Goal: Task Accomplishment & Management: Complete application form

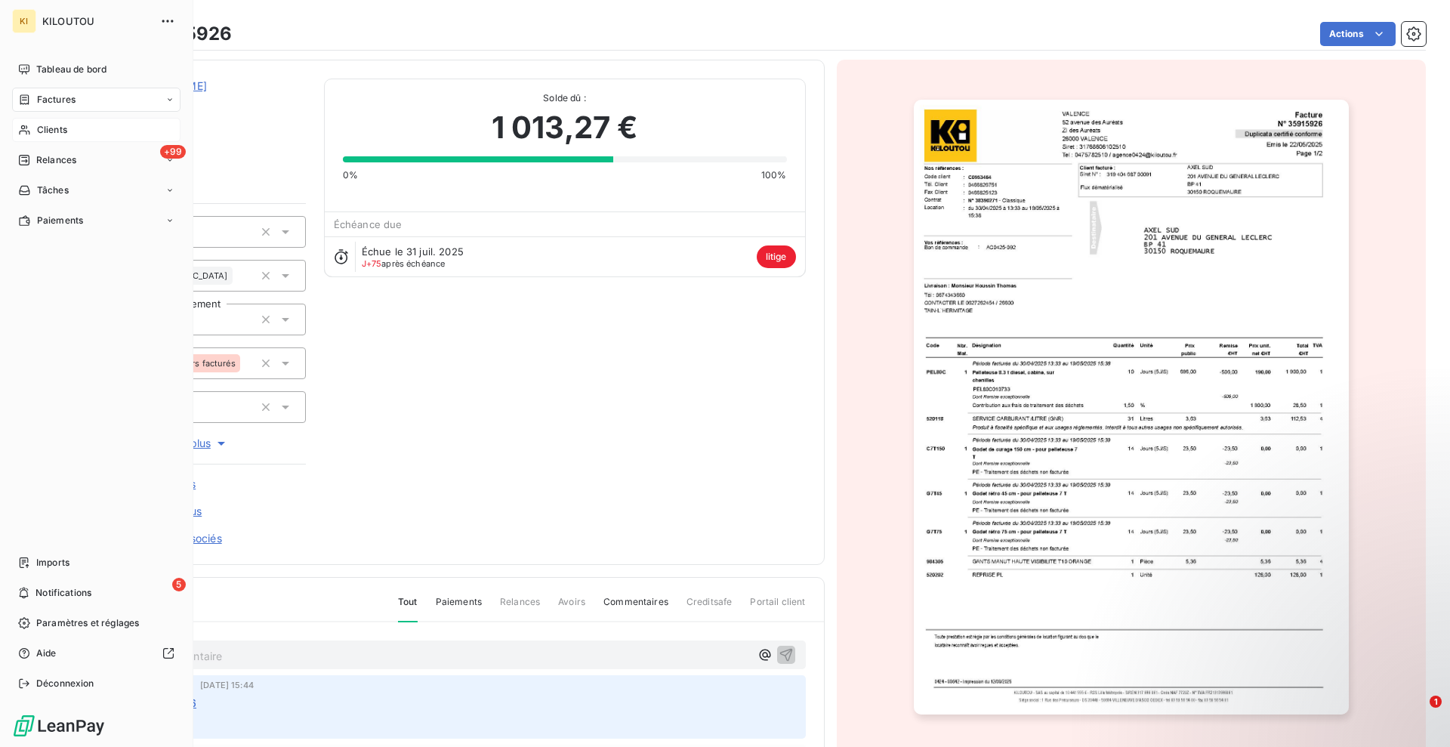
scroll to position [205, 0]
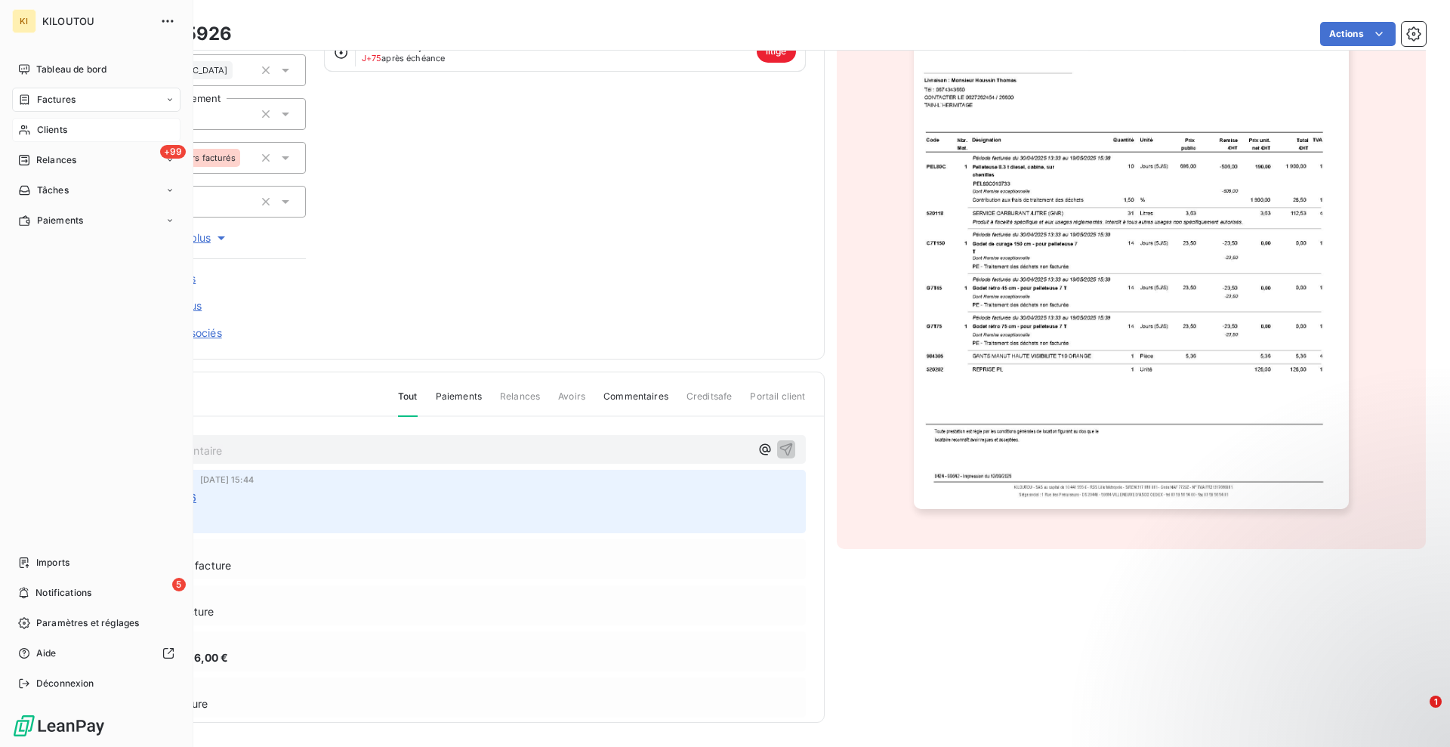
click at [57, 119] on div "Clients" at bounding box center [96, 130] width 168 height 24
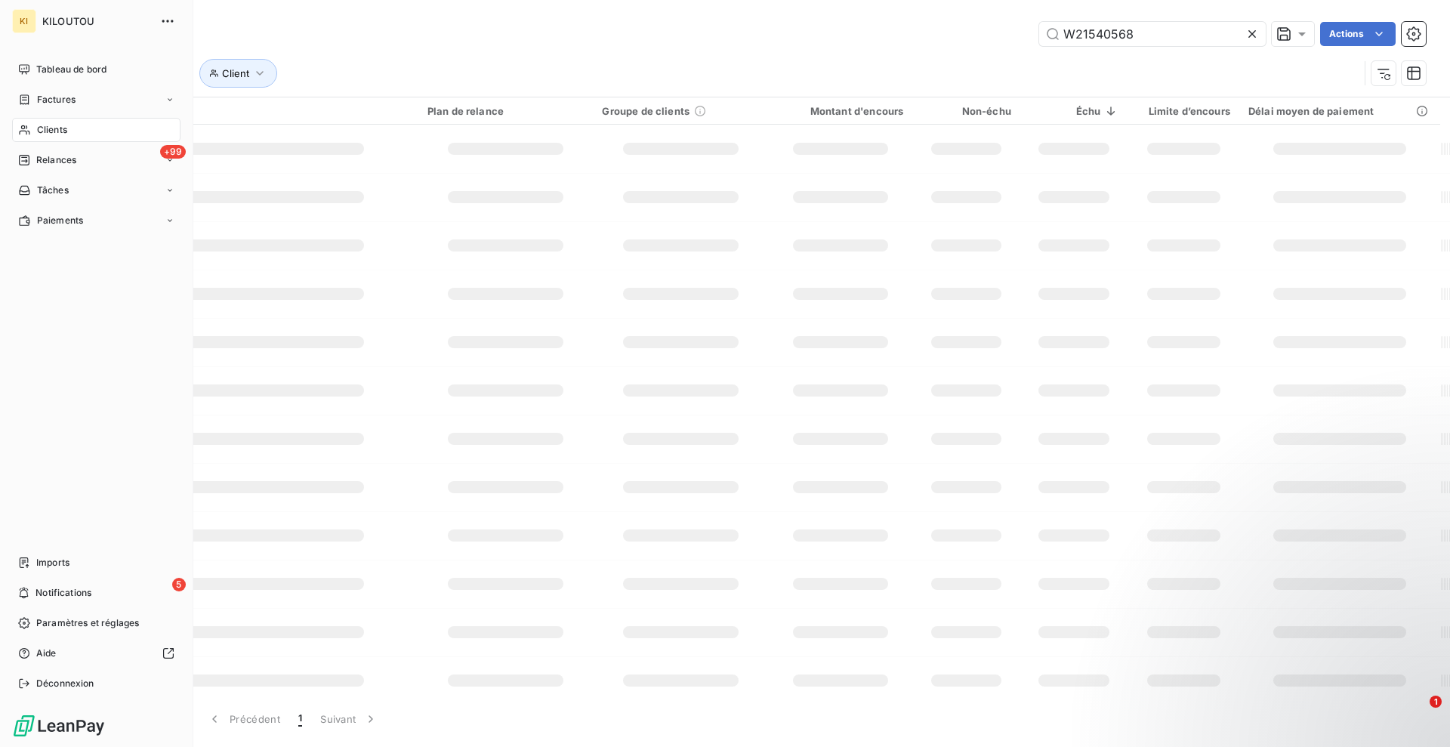
click at [65, 131] on span "Clients" at bounding box center [52, 130] width 30 height 14
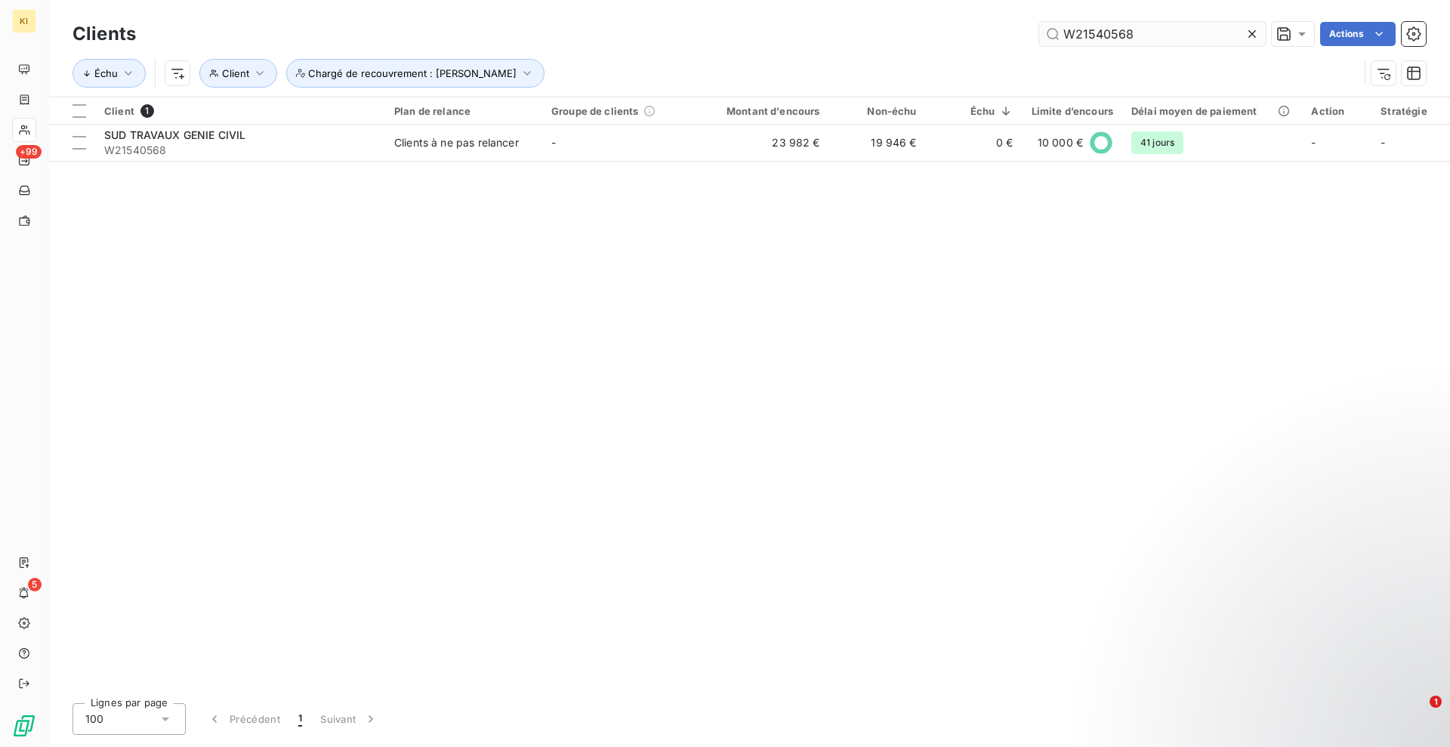
click at [1253, 39] on icon at bounding box center [1252, 33] width 15 height 15
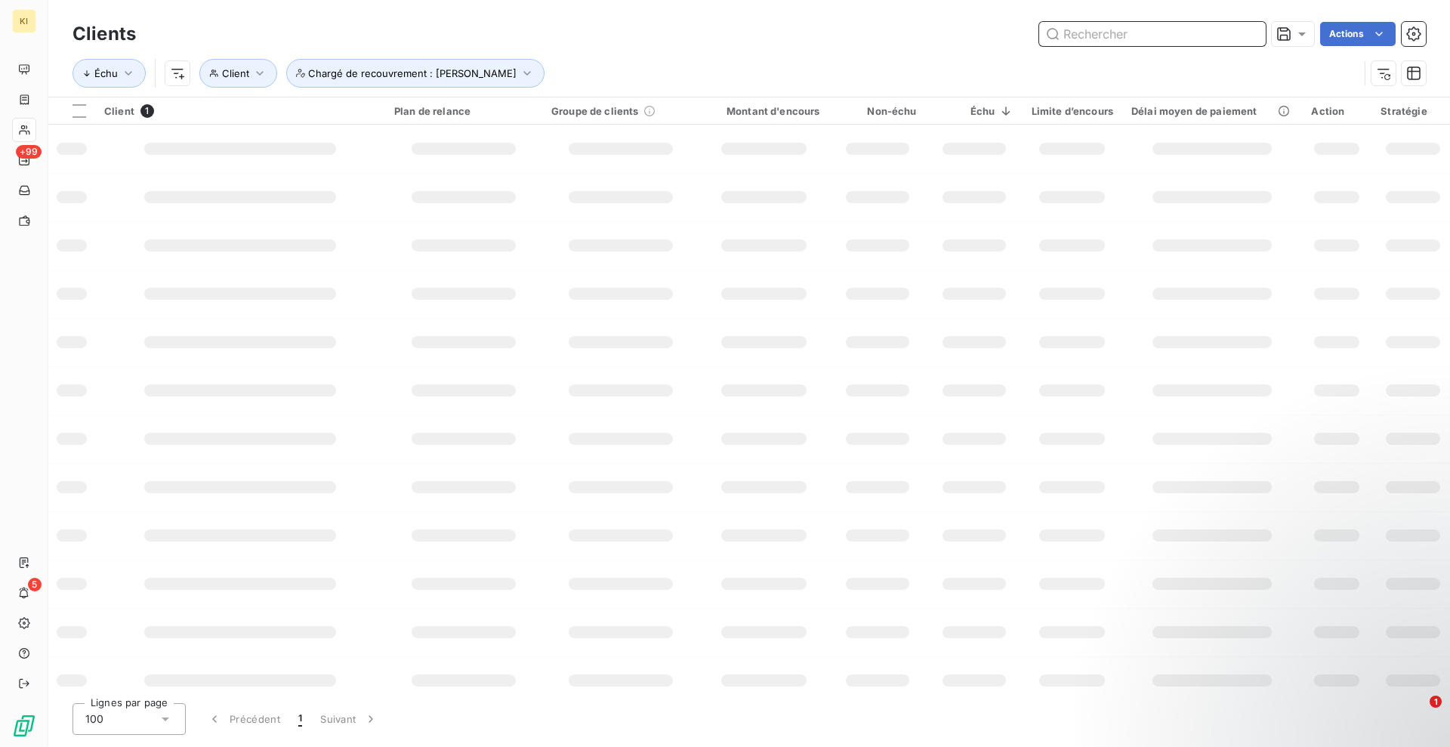
click at [1088, 35] on input "text" at bounding box center [1152, 34] width 227 height 24
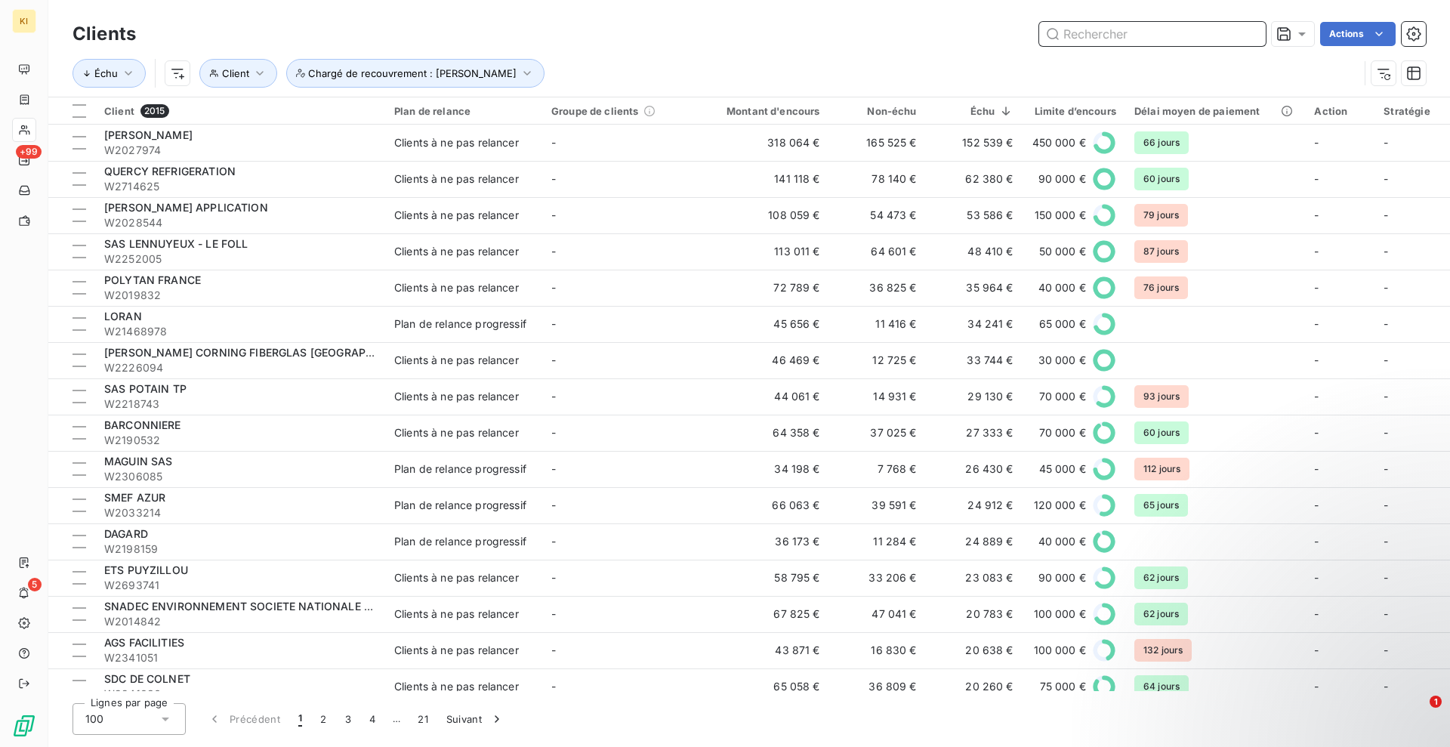
paste input "W2066897"
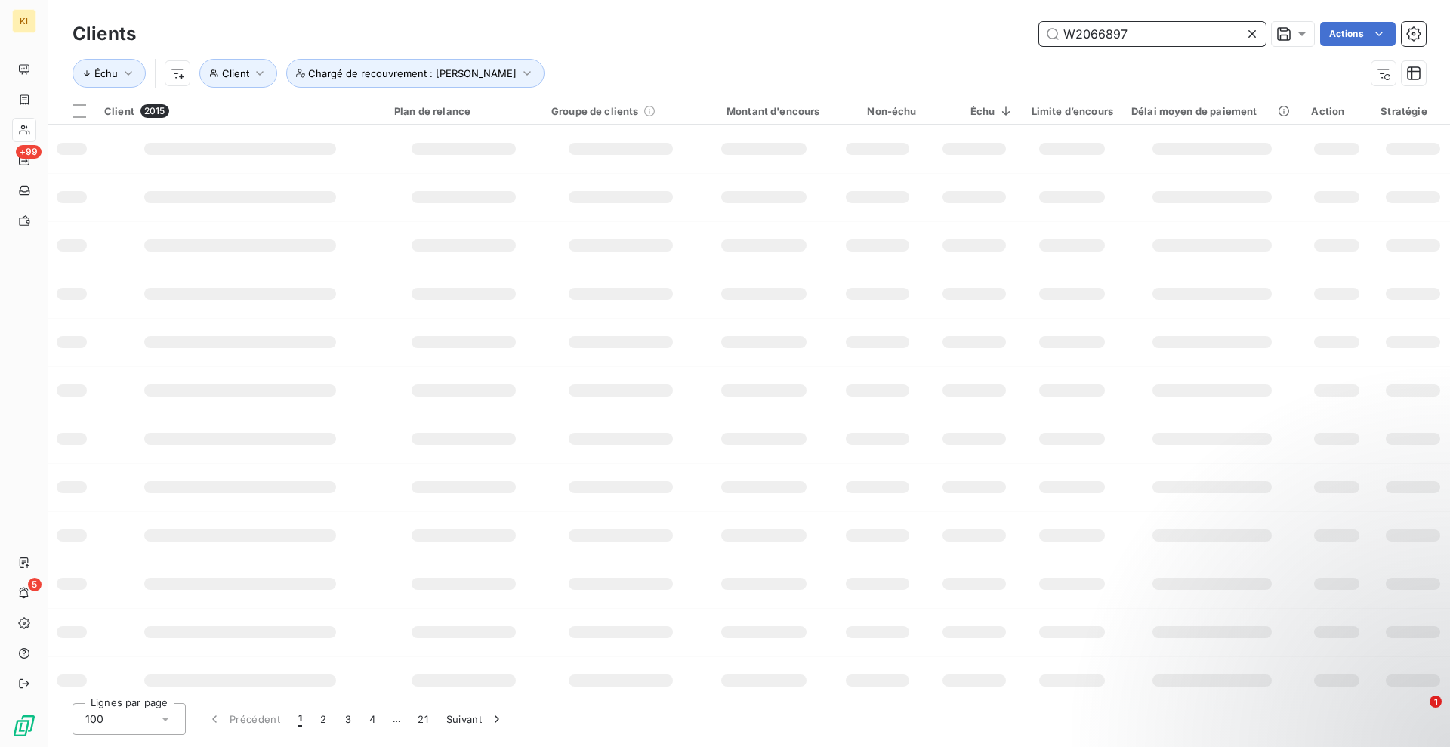
type input "W2066897"
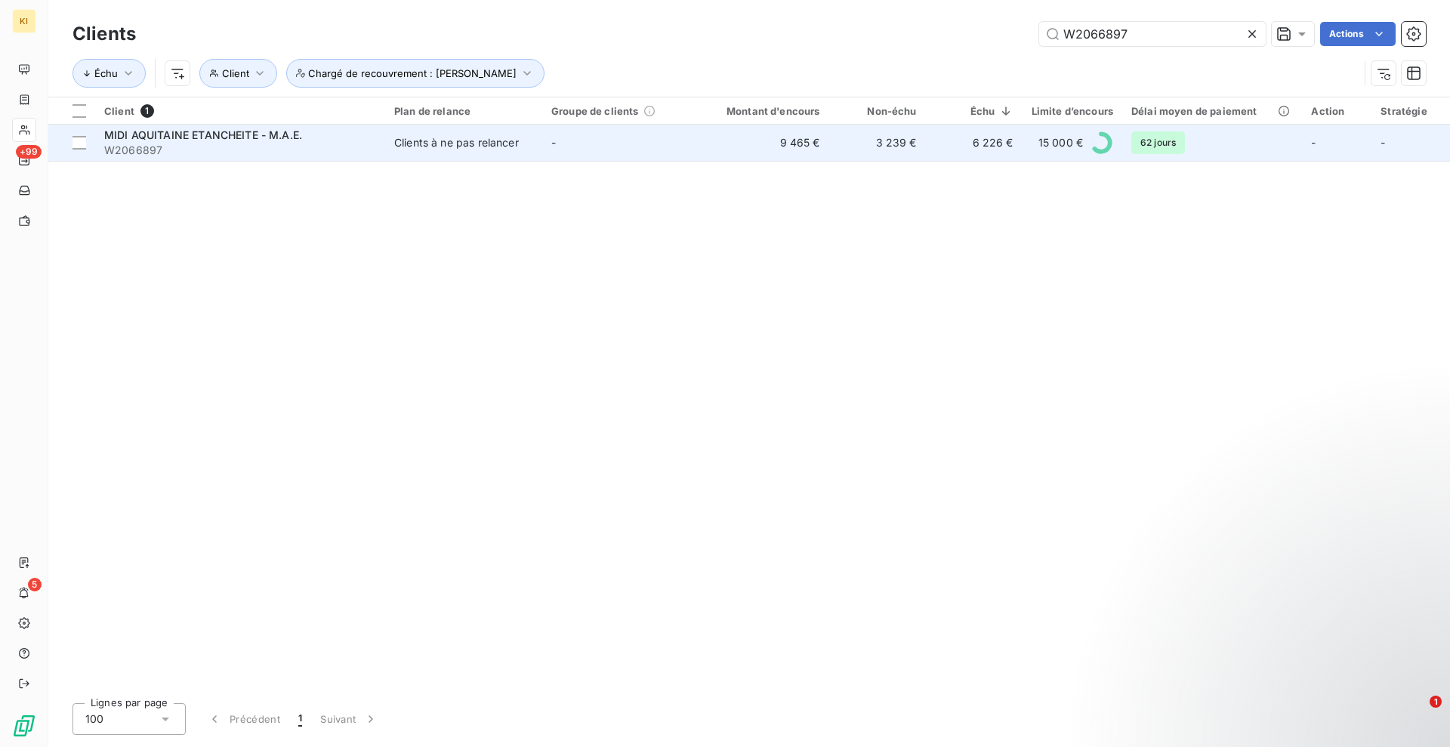
click at [283, 143] on span "W2066897" at bounding box center [240, 150] width 272 height 15
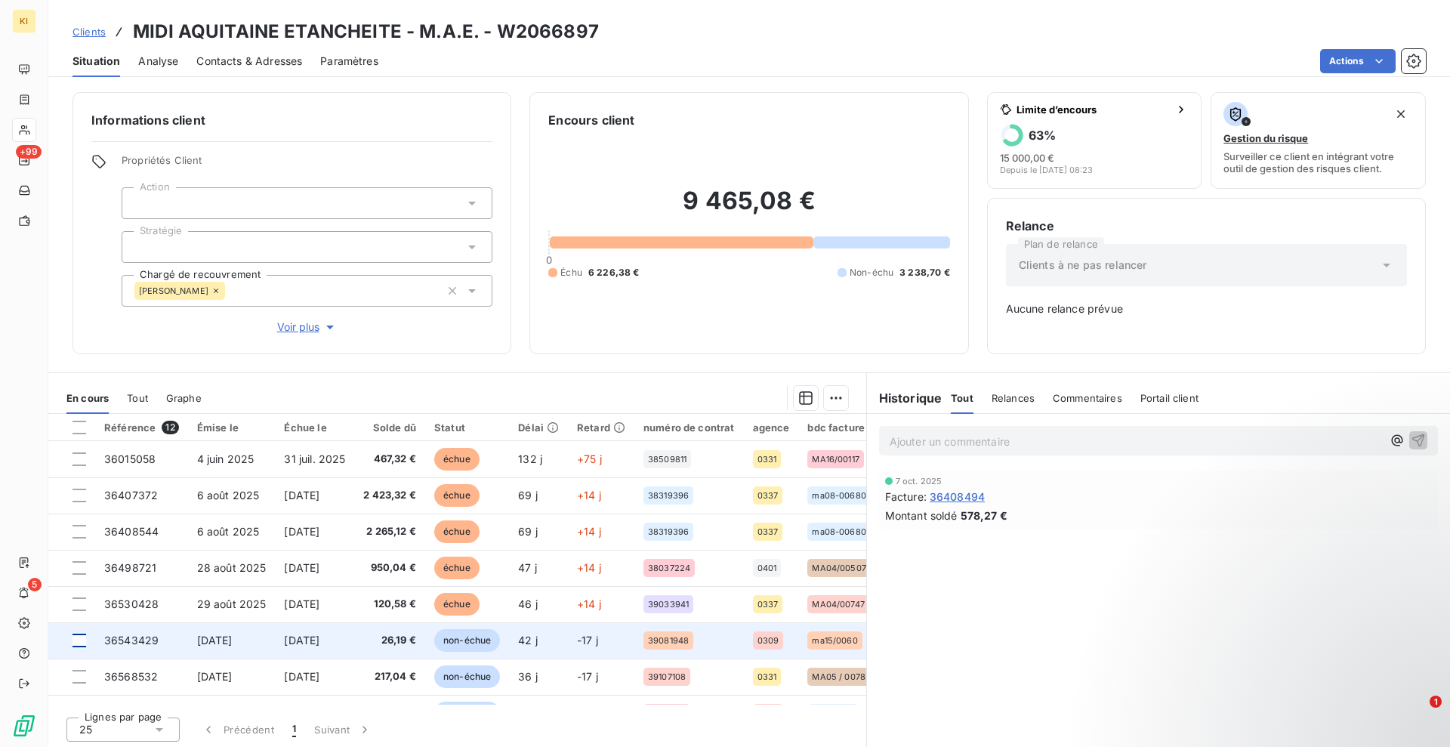
click at [76, 639] on div at bounding box center [80, 641] width 14 height 14
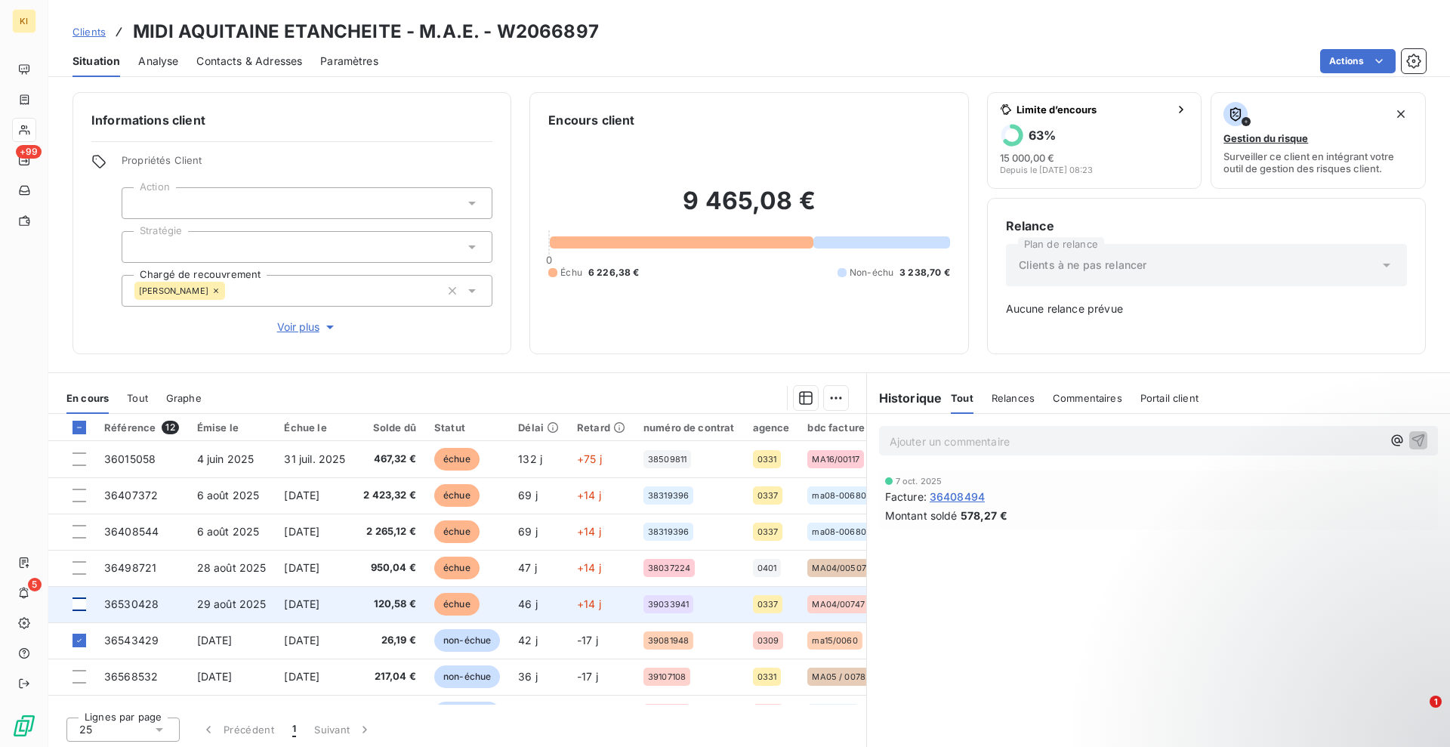
click at [79, 603] on div at bounding box center [80, 604] width 14 height 14
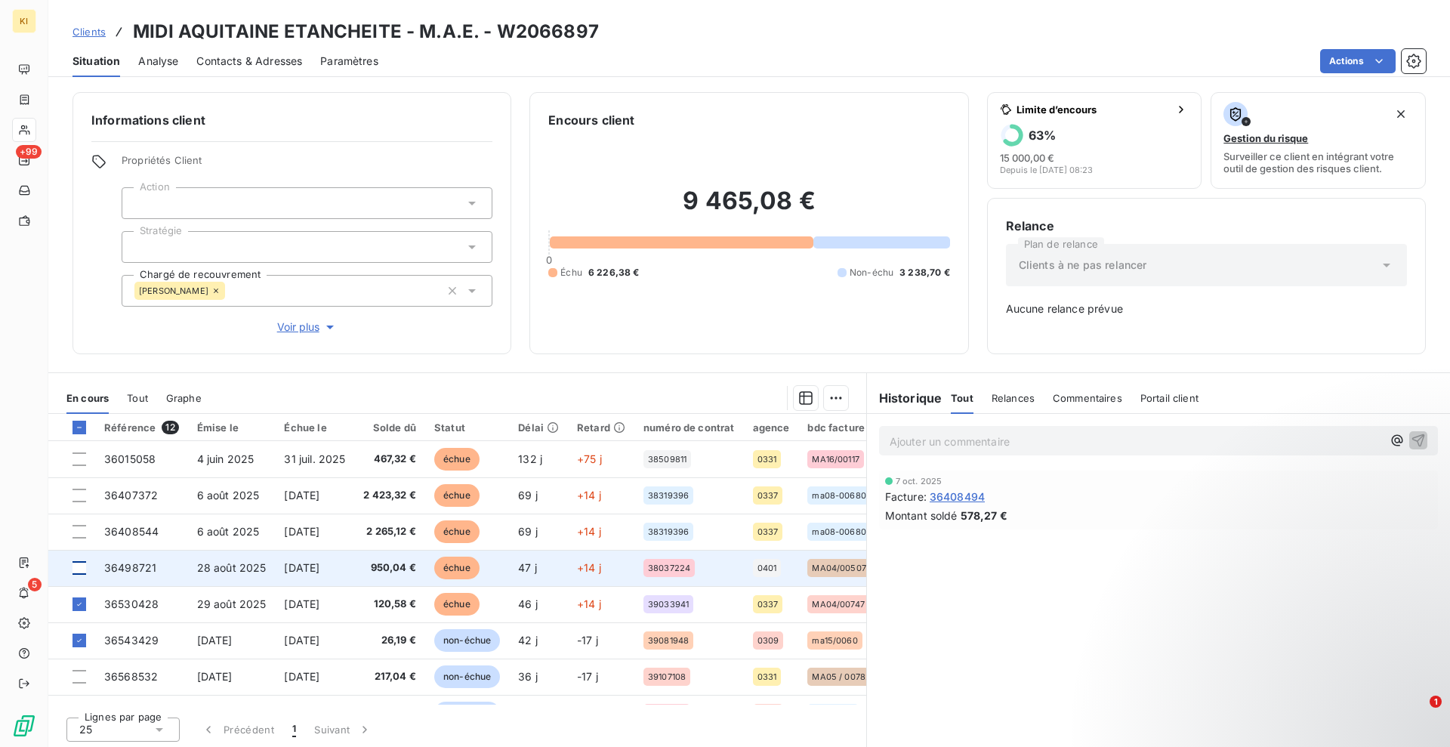
click at [74, 567] on div at bounding box center [80, 568] width 14 height 14
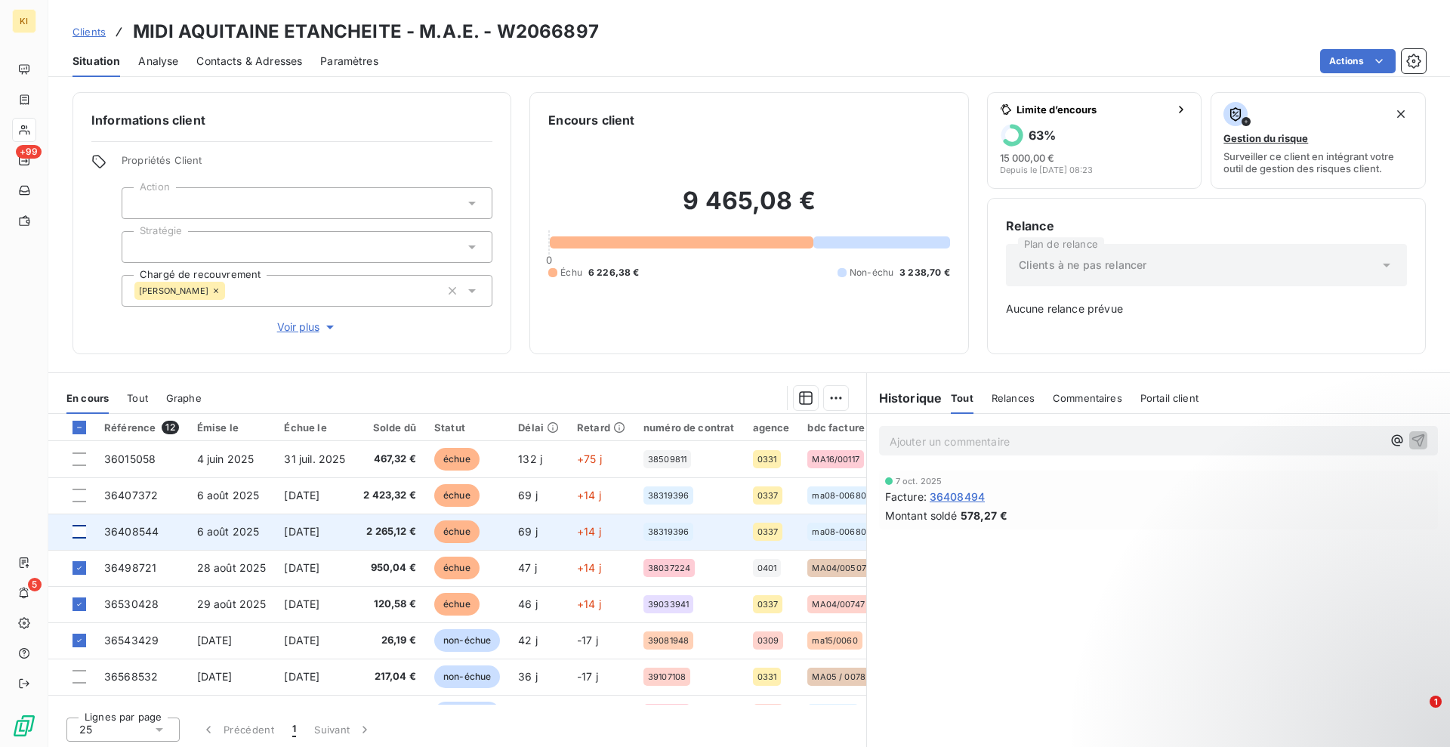
click at [79, 529] on div at bounding box center [80, 532] width 14 height 14
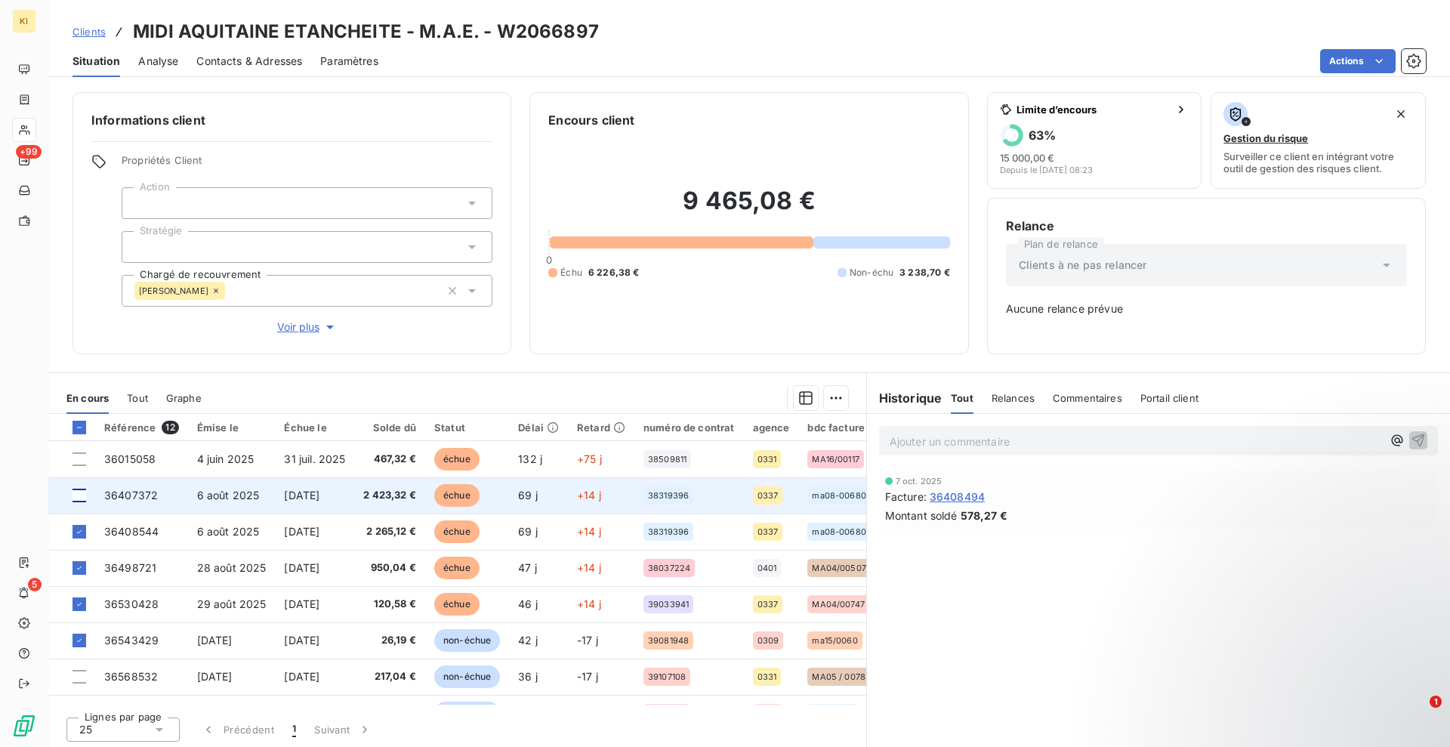
click at [78, 496] on div at bounding box center [80, 496] width 14 height 14
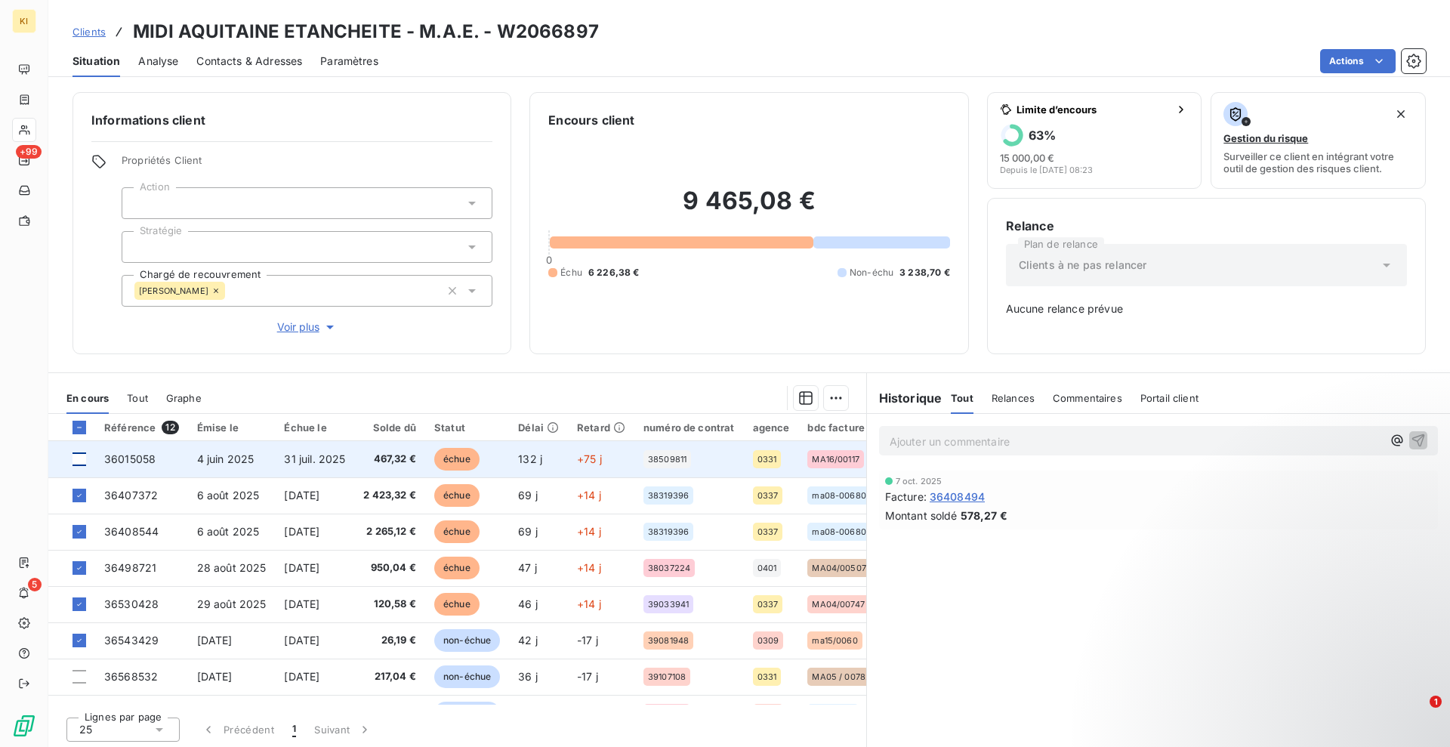
click at [77, 459] on div at bounding box center [80, 459] width 14 height 14
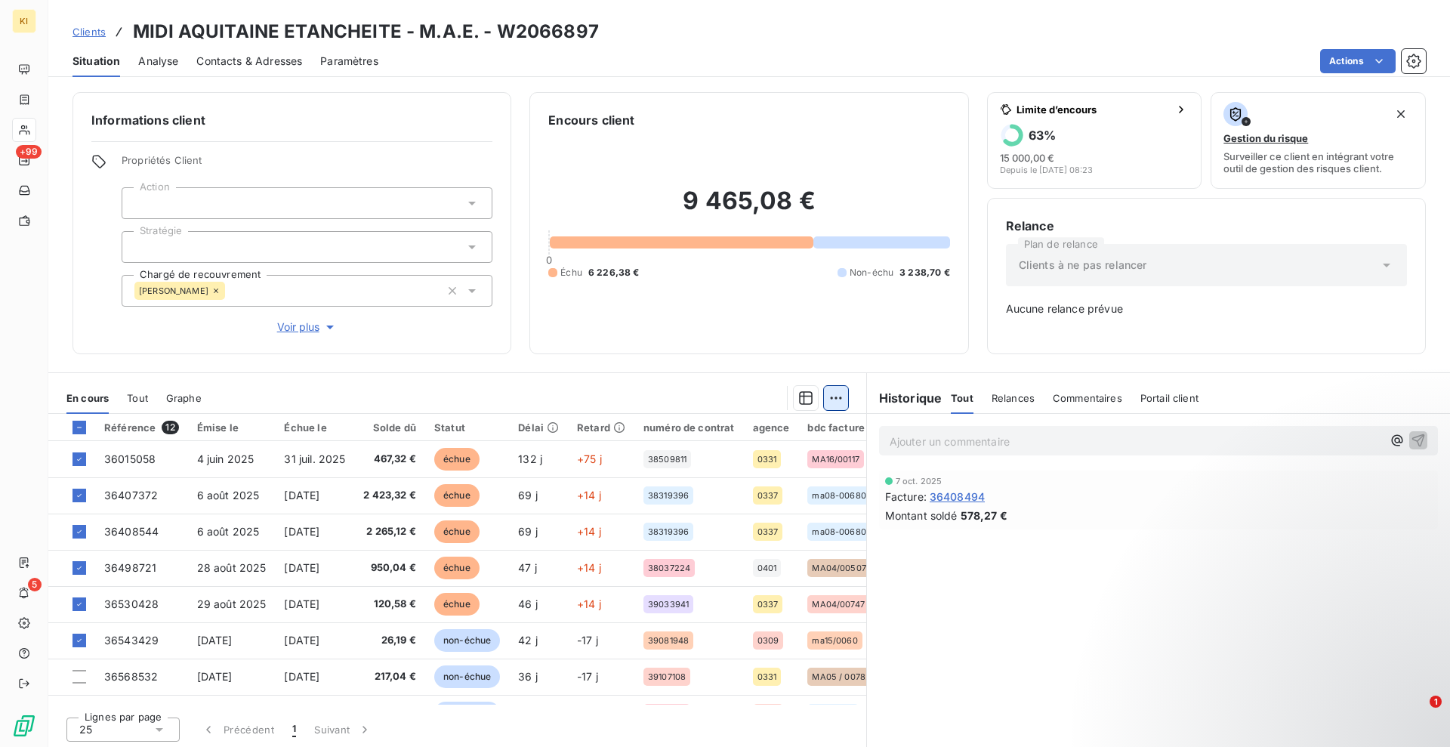
click at [827, 402] on html "KI +99 5 Clients MIDI AQUITAINE ETANCHEITE - M.A.E. - W2066897 Situation Analys…" at bounding box center [725, 373] width 1450 height 747
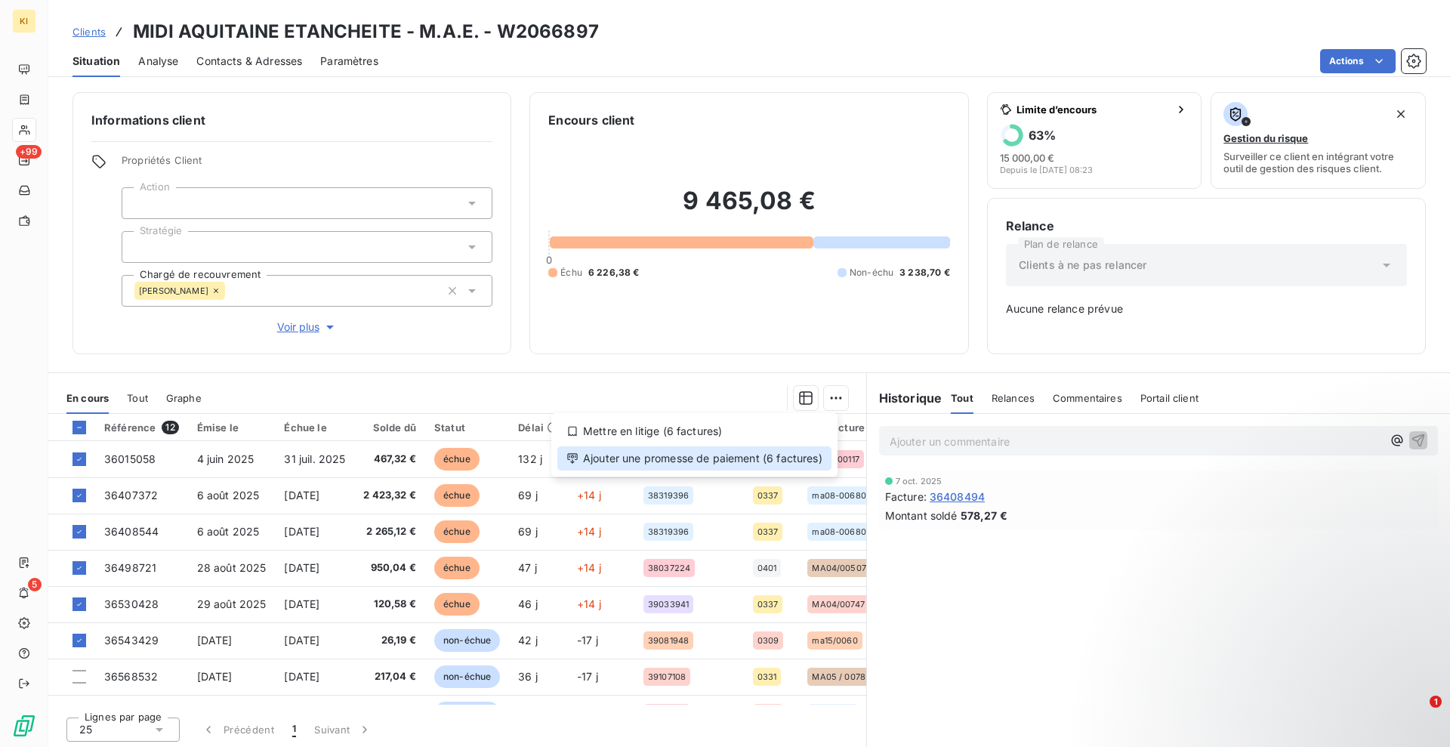
click at [736, 450] on div "Ajouter une promesse de paiement (6 factures)" at bounding box center [694, 458] width 274 height 24
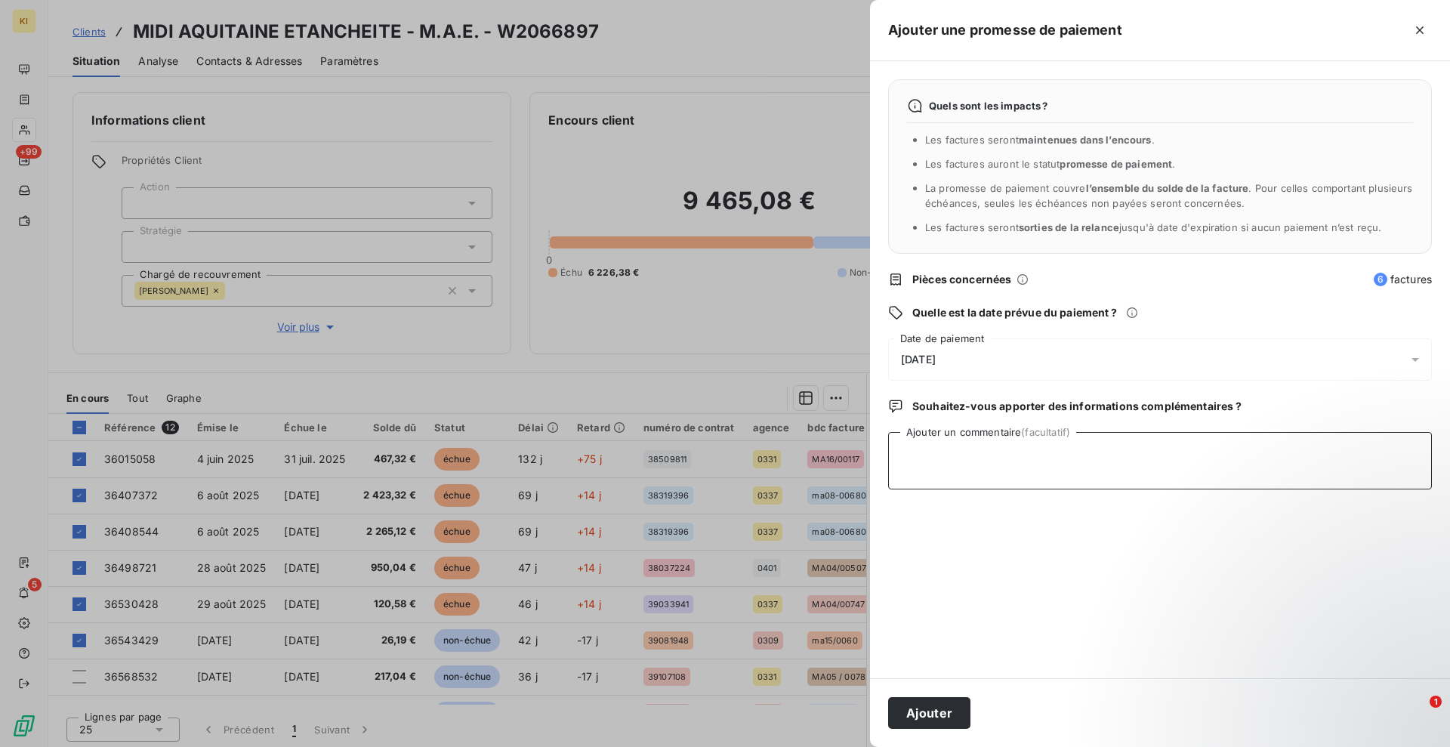
click at [979, 459] on textarea "Ajouter un commentaire (facultatif)" at bounding box center [1160, 460] width 544 height 57
type textarea "fac deja reglées en cours de lettrage"
click at [956, 341] on div "[DATE]" at bounding box center [1160, 359] width 544 height 42
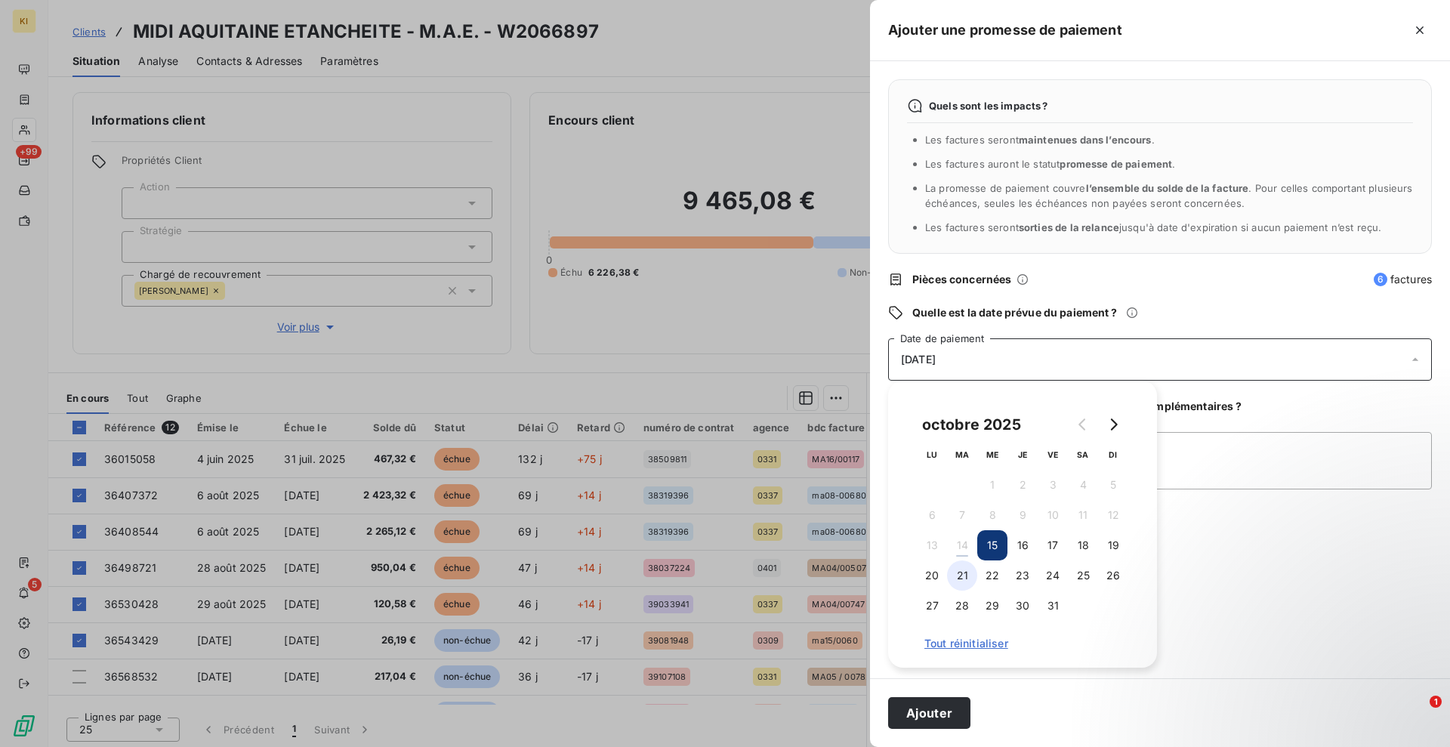
click at [966, 575] on button "21" at bounding box center [962, 575] width 30 height 30
click at [992, 575] on button "22" at bounding box center [992, 575] width 30 height 30
click at [949, 703] on button "Ajouter" at bounding box center [929, 713] width 82 height 32
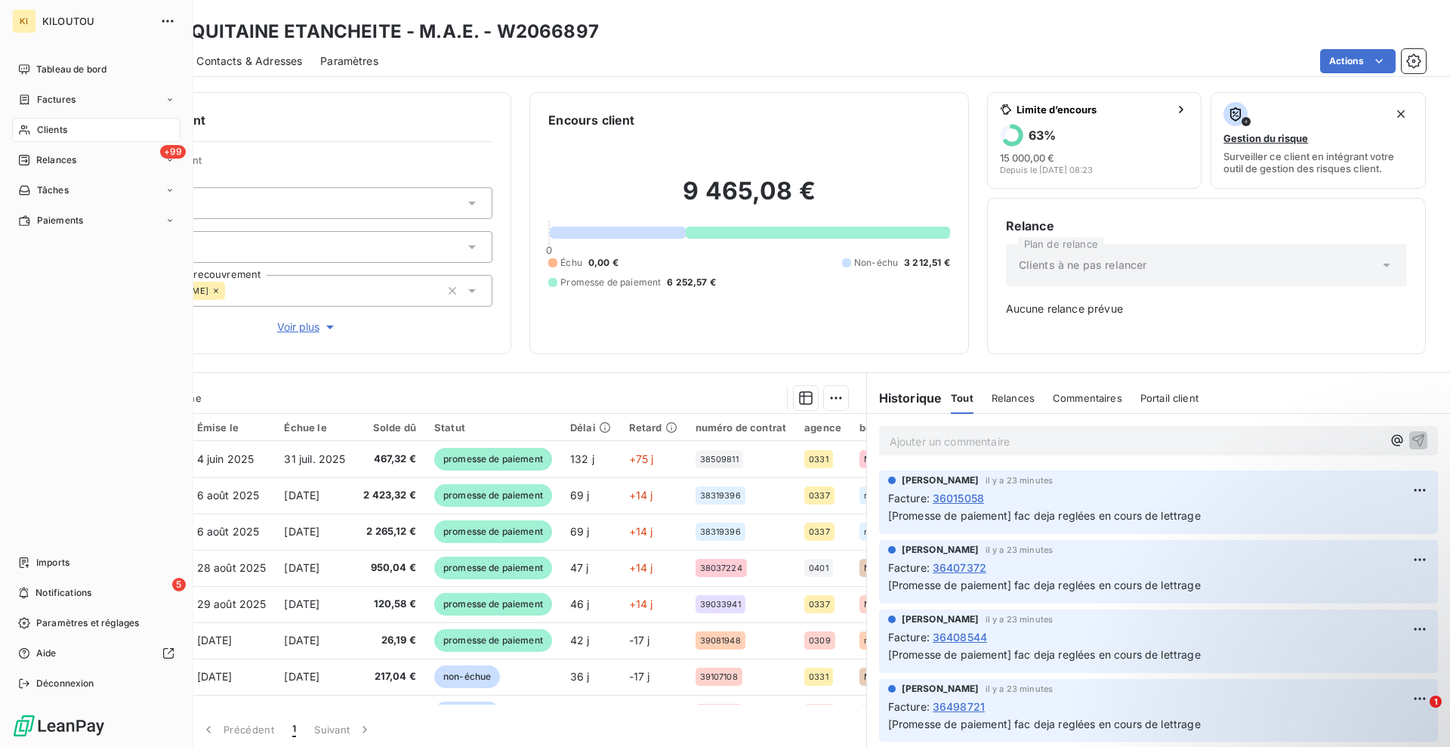
click at [44, 125] on span "Clients" at bounding box center [52, 130] width 30 height 14
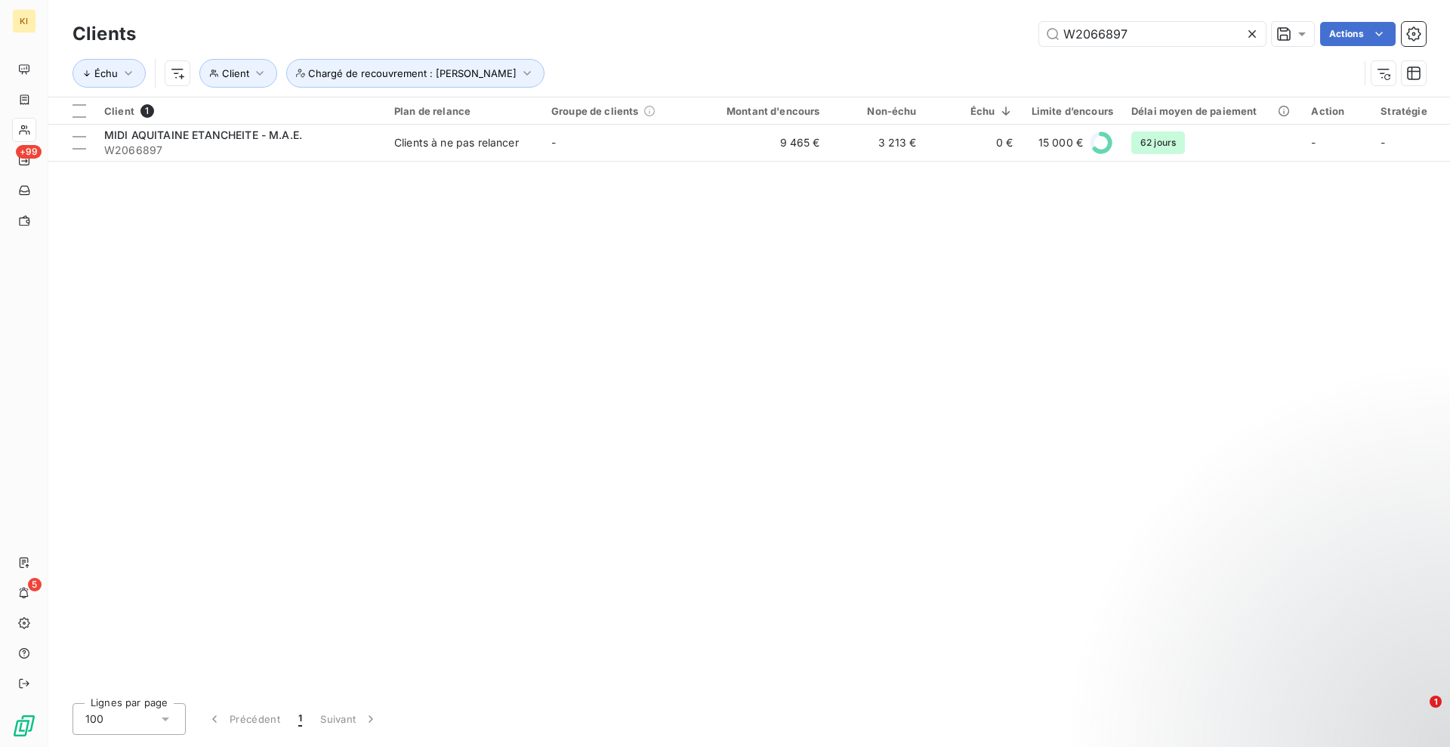
click at [1256, 33] on icon at bounding box center [1252, 33] width 15 height 15
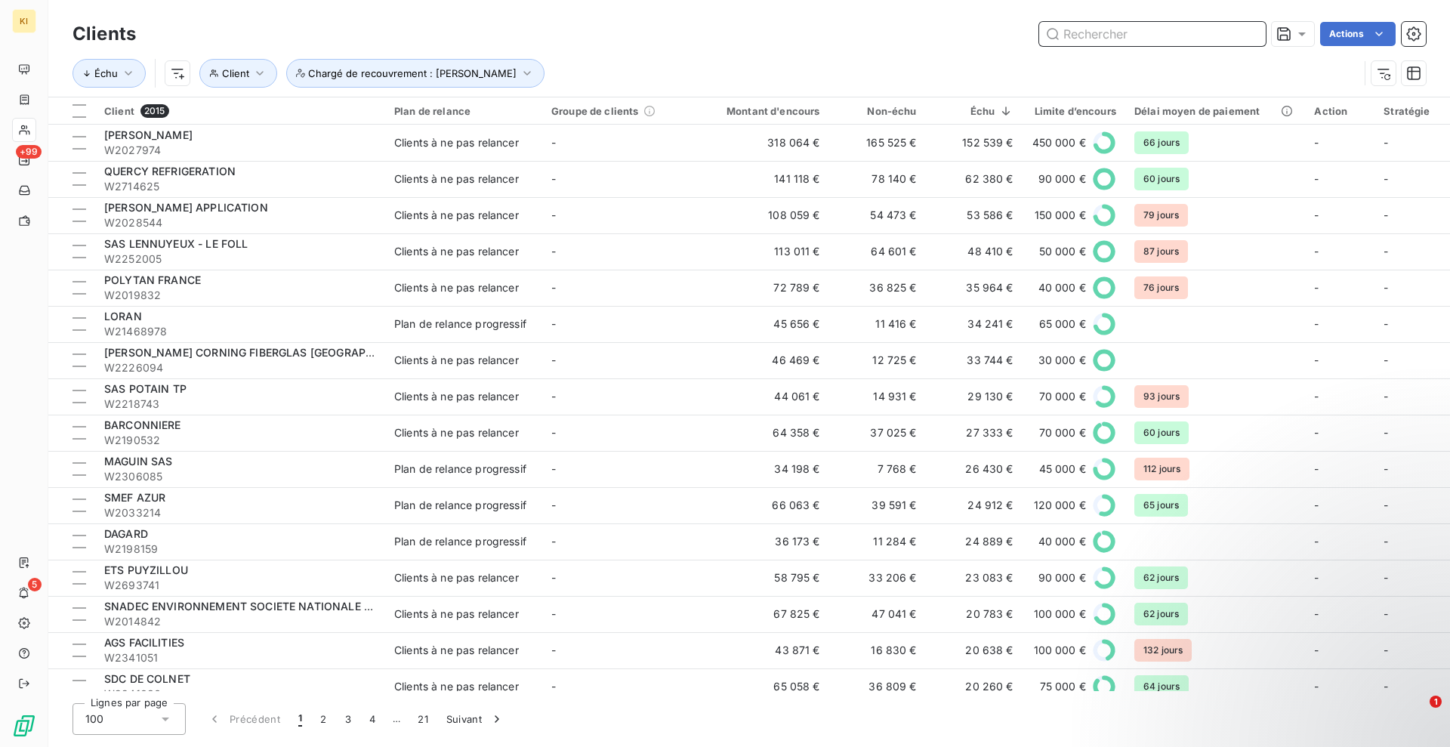
click at [1094, 39] on input "text" at bounding box center [1152, 34] width 227 height 24
paste input "W2557779"
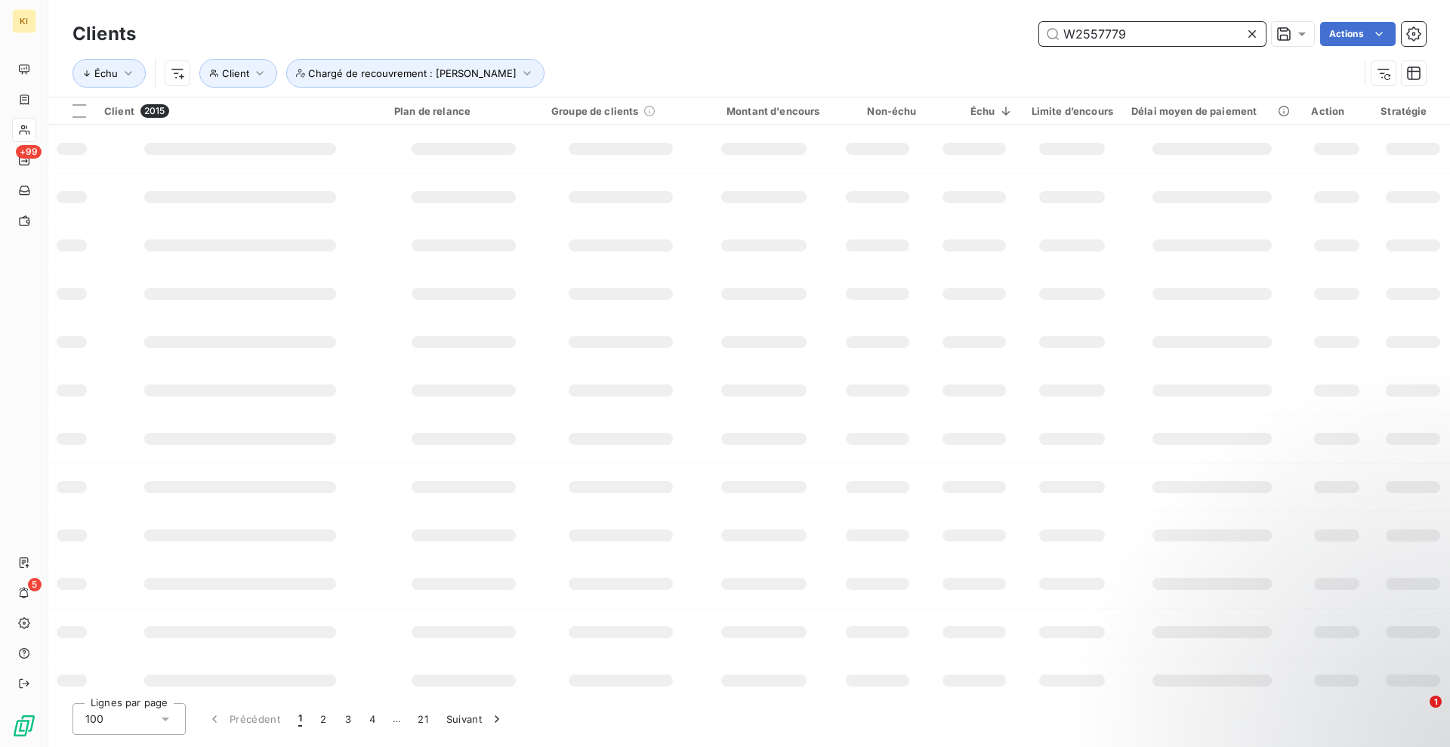
type input "W2557779"
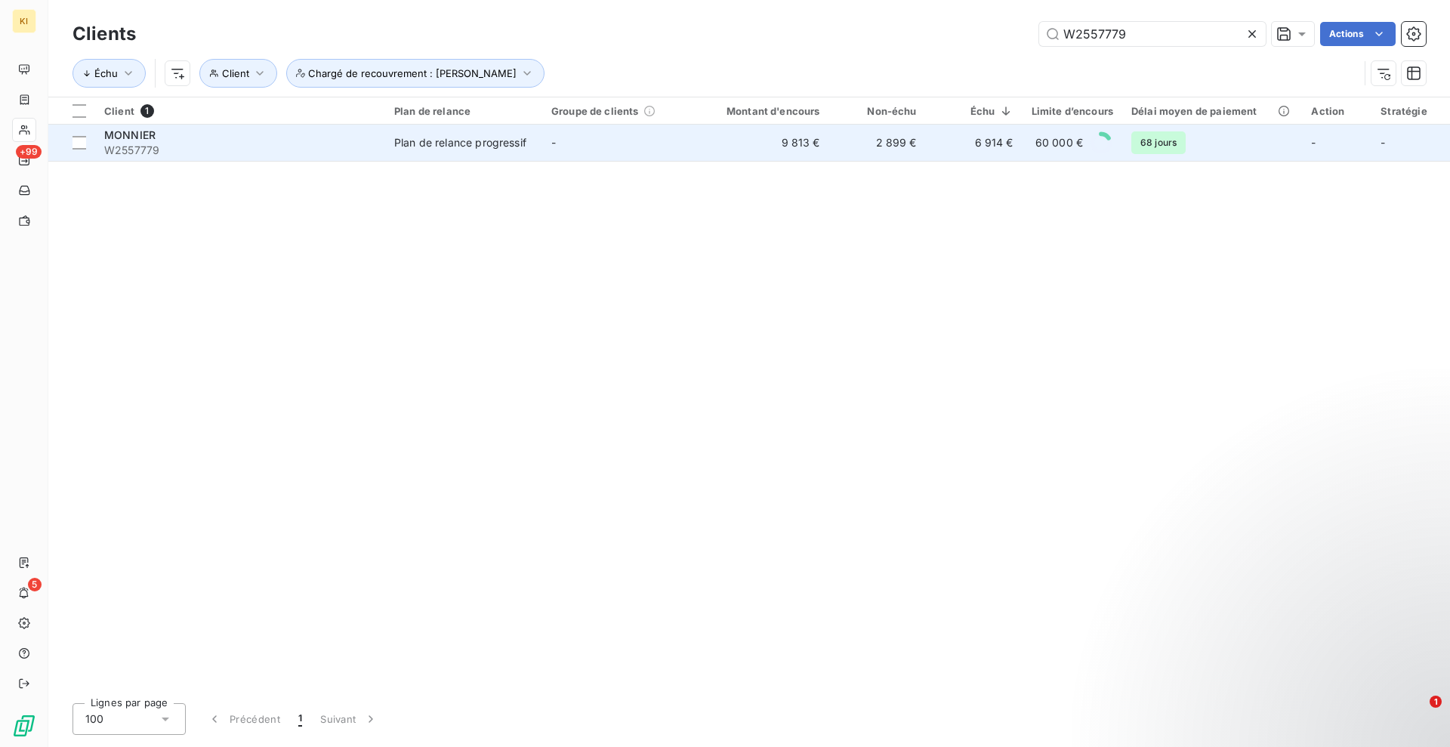
click at [440, 139] on div "Plan de relance progressif" at bounding box center [460, 142] width 132 height 15
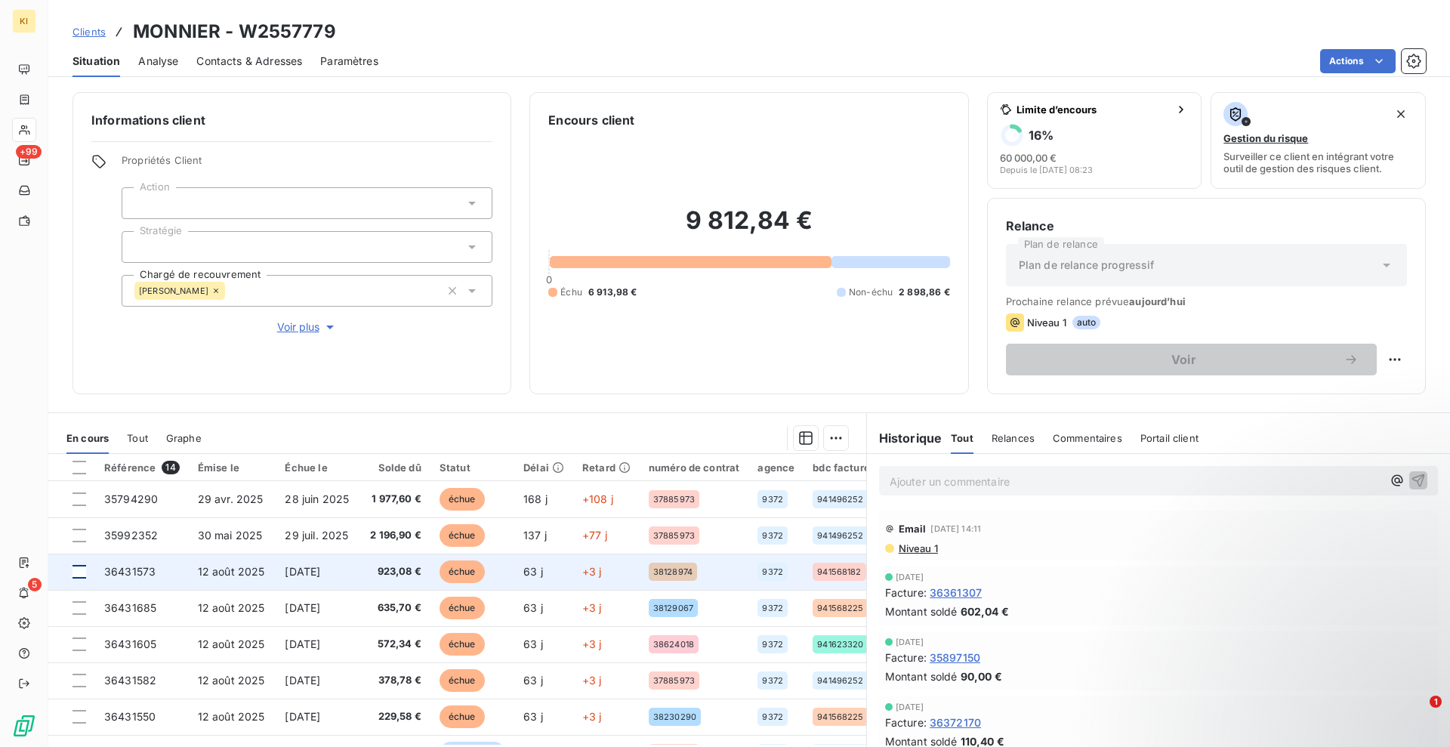
click at [76, 570] on div at bounding box center [80, 572] width 14 height 14
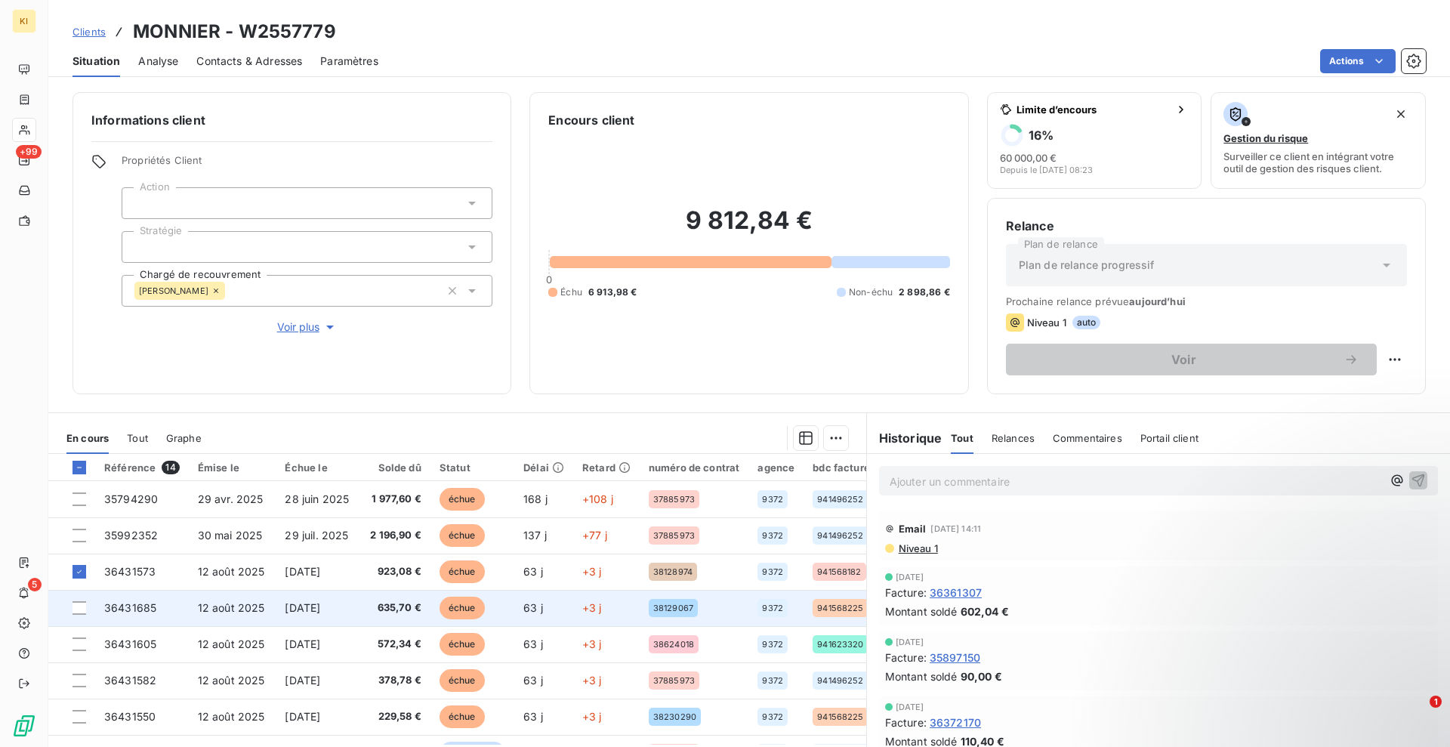
click at [79, 596] on td at bounding box center [71, 608] width 47 height 36
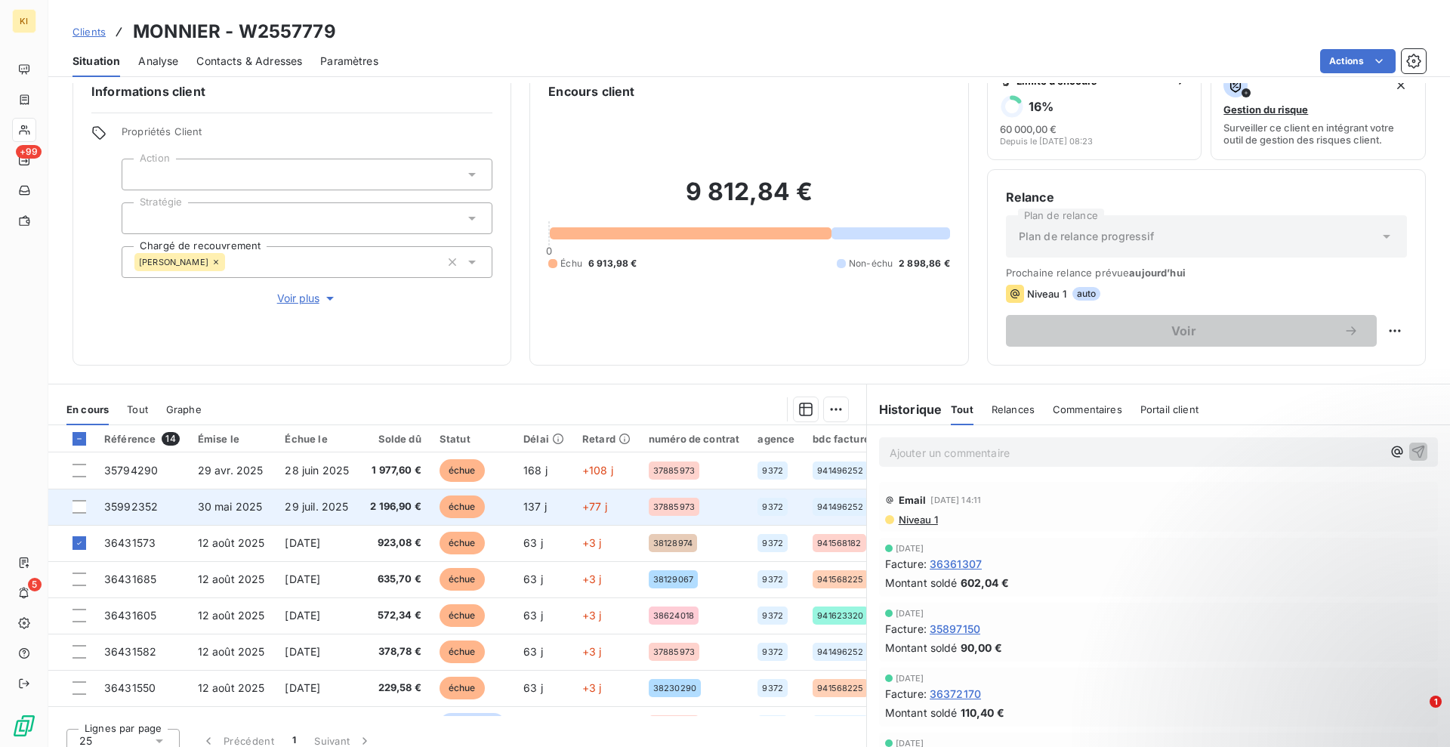
scroll to position [43, 0]
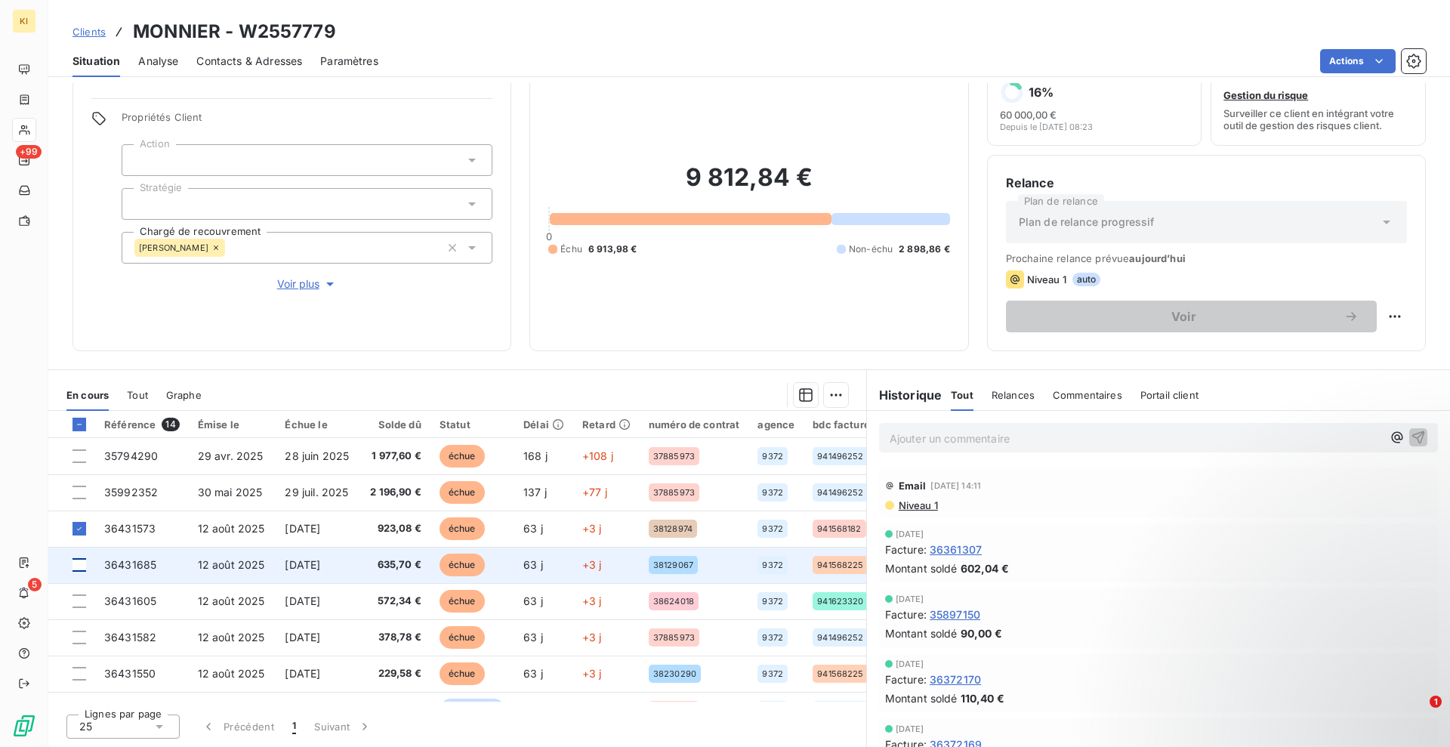
click at [79, 564] on div at bounding box center [80, 565] width 14 height 14
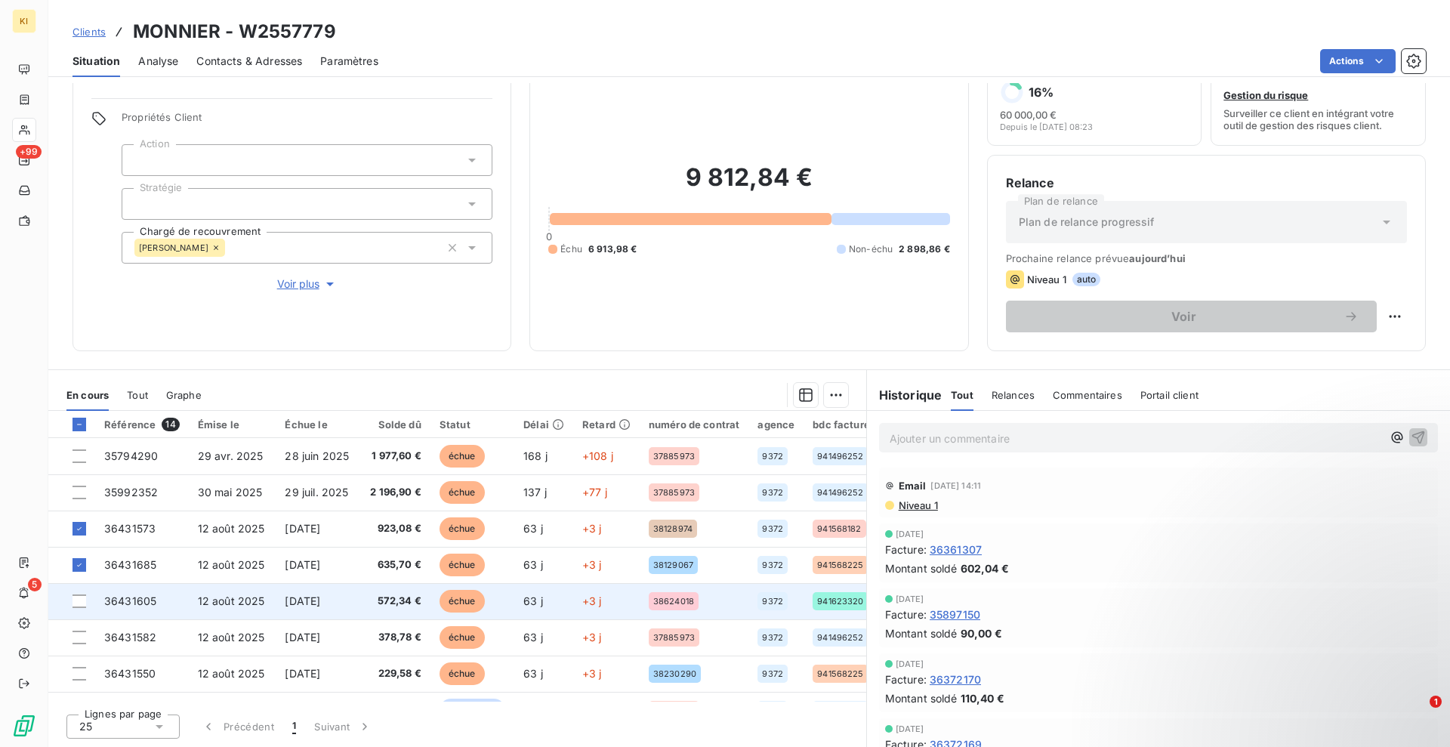
click at [77, 610] on td at bounding box center [71, 601] width 47 height 36
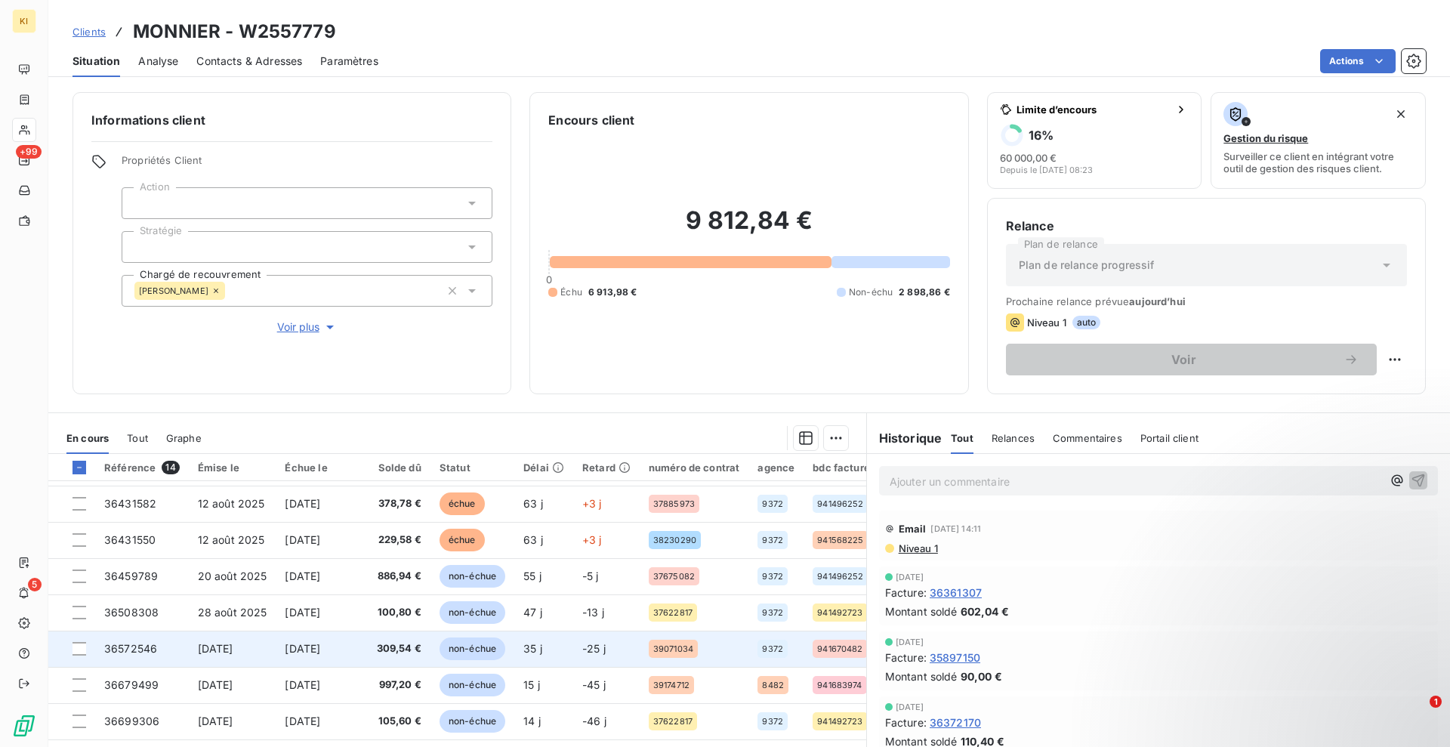
scroll to position [189, 0]
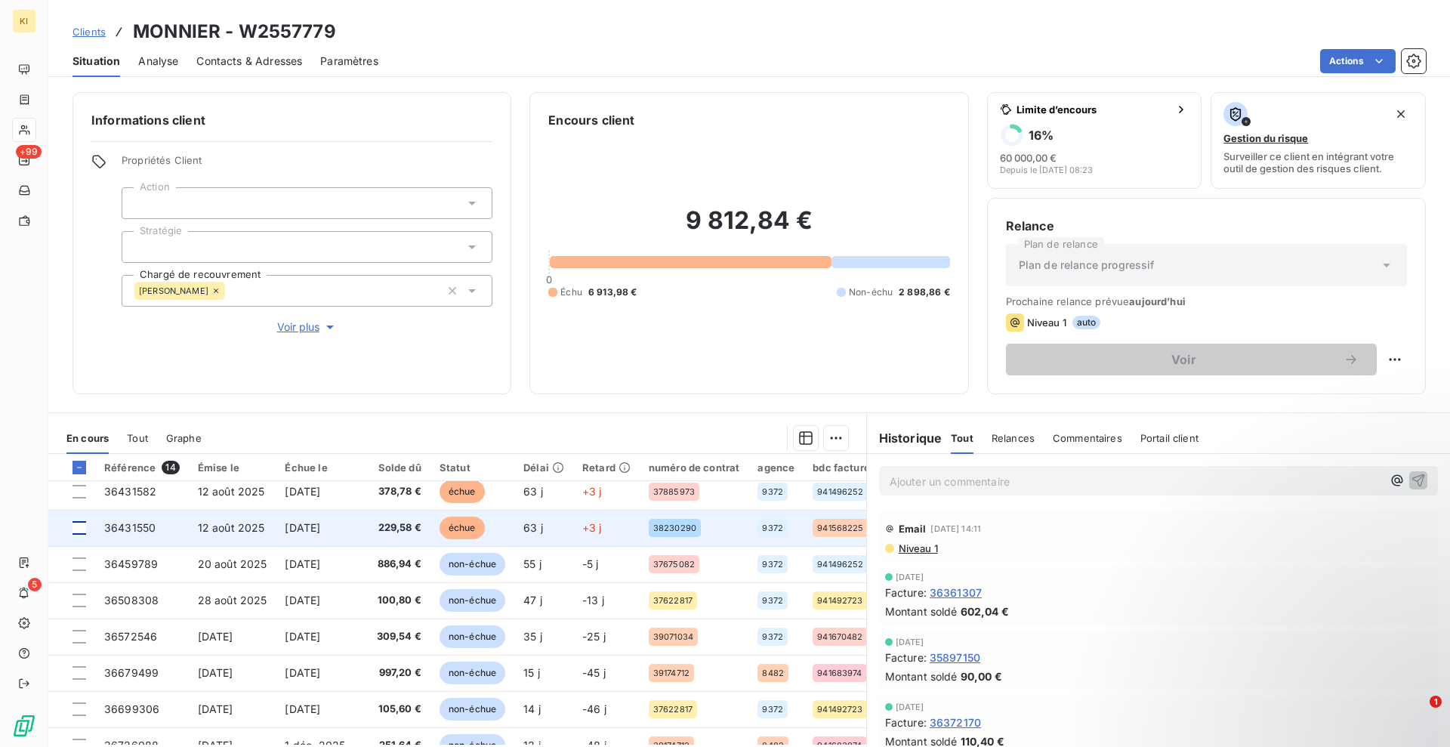
click at [79, 530] on div at bounding box center [80, 528] width 14 height 14
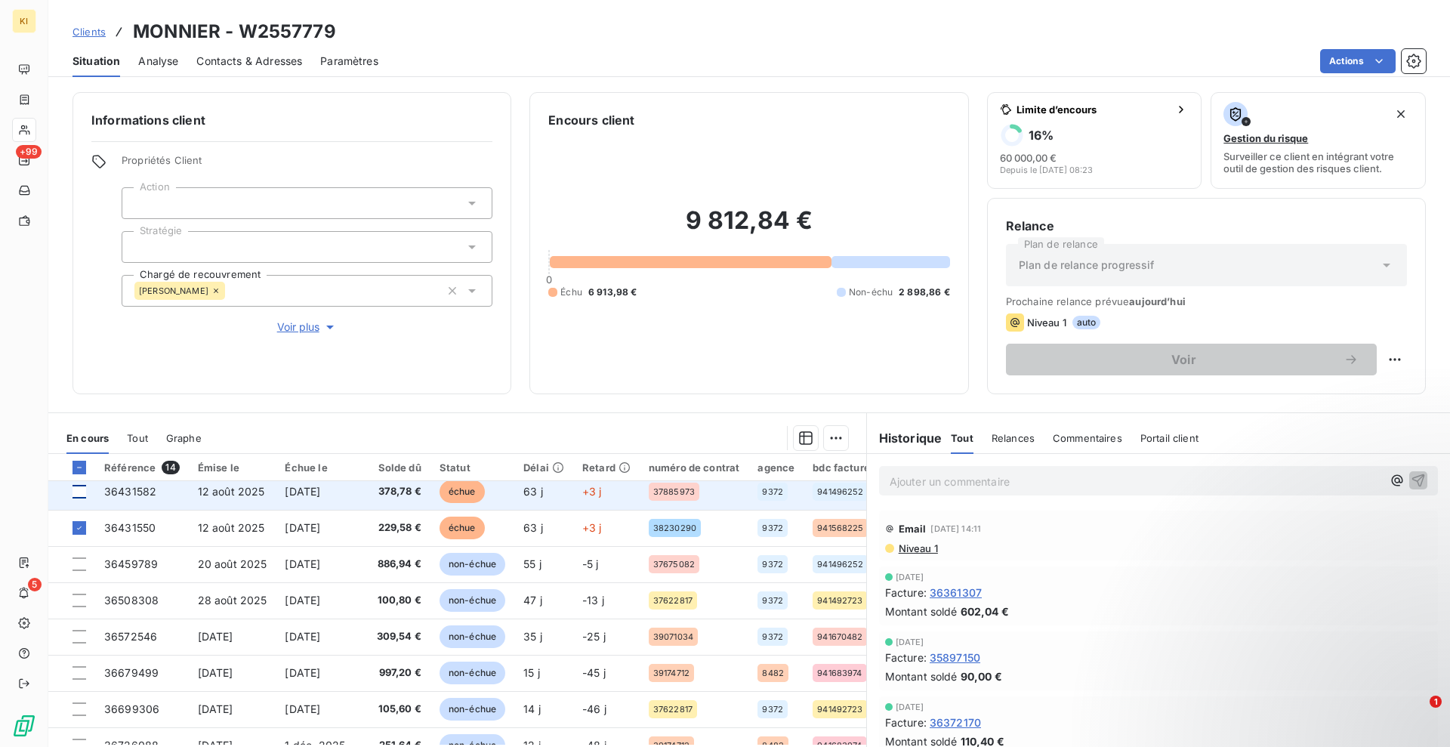
click at [79, 492] on div at bounding box center [80, 492] width 14 height 14
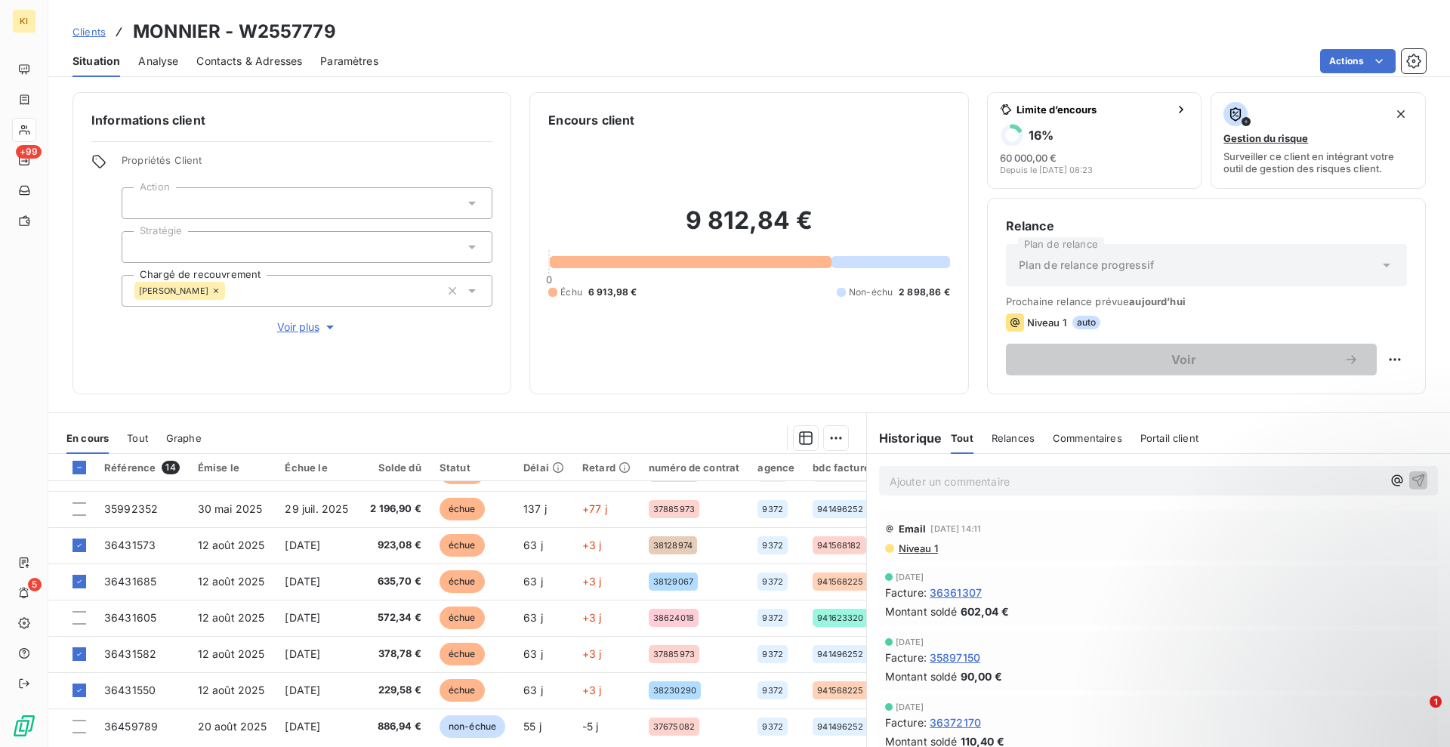
scroll to position [0, 0]
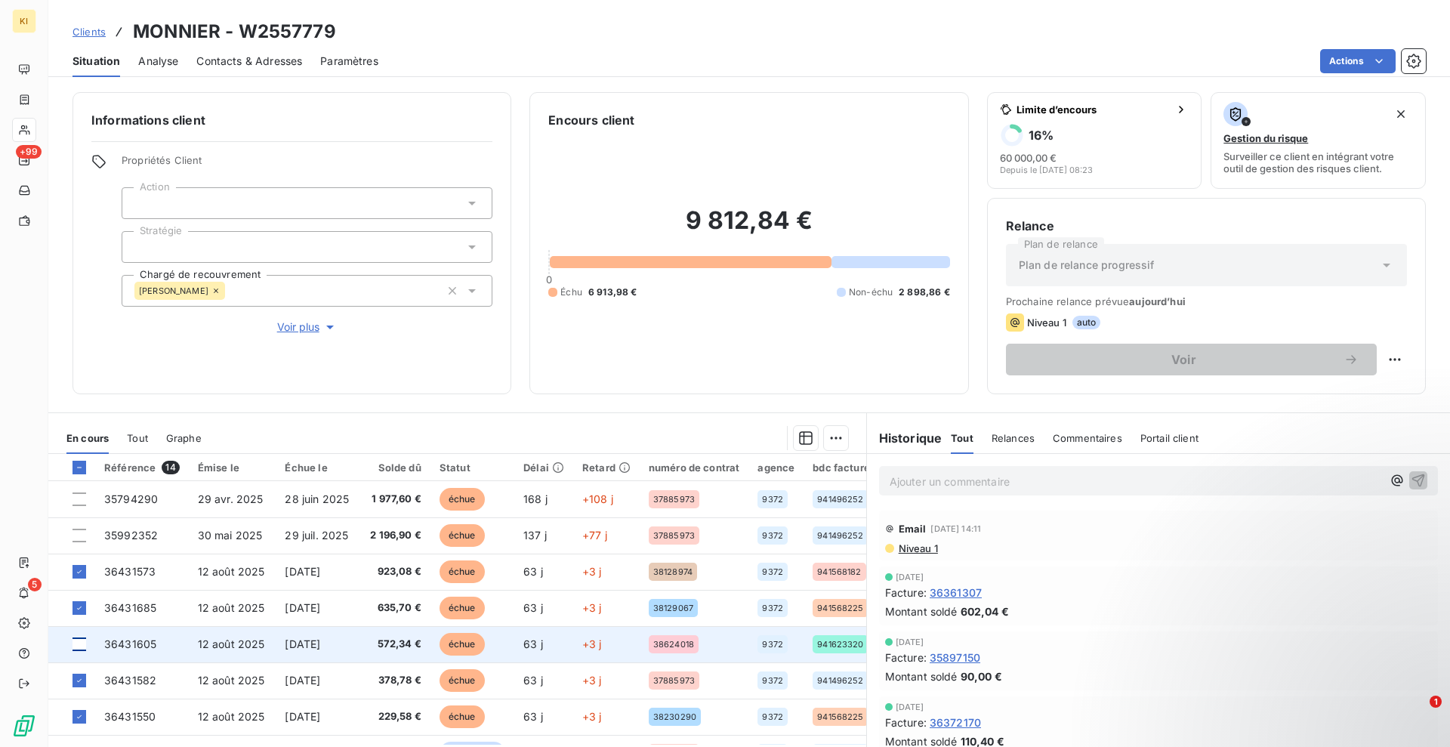
click at [80, 642] on div at bounding box center [80, 644] width 14 height 14
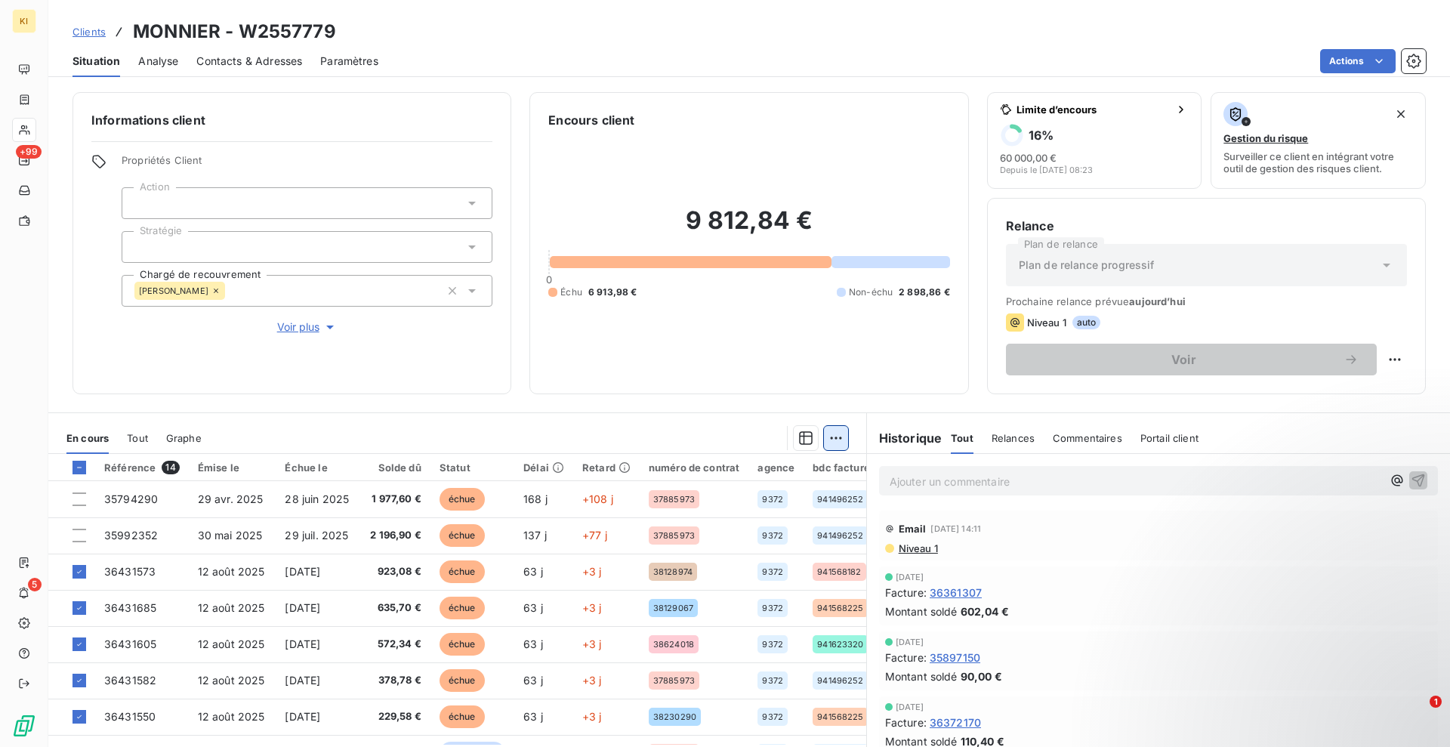
click at [826, 437] on html "KI +99 5 Clients MONNIER - W2557779 Situation Analyse Contacts & Adresses Param…" at bounding box center [725, 373] width 1450 height 747
click at [761, 503] on div "Ajouter une promesse de paiement (5 factures)" at bounding box center [694, 498] width 273 height 24
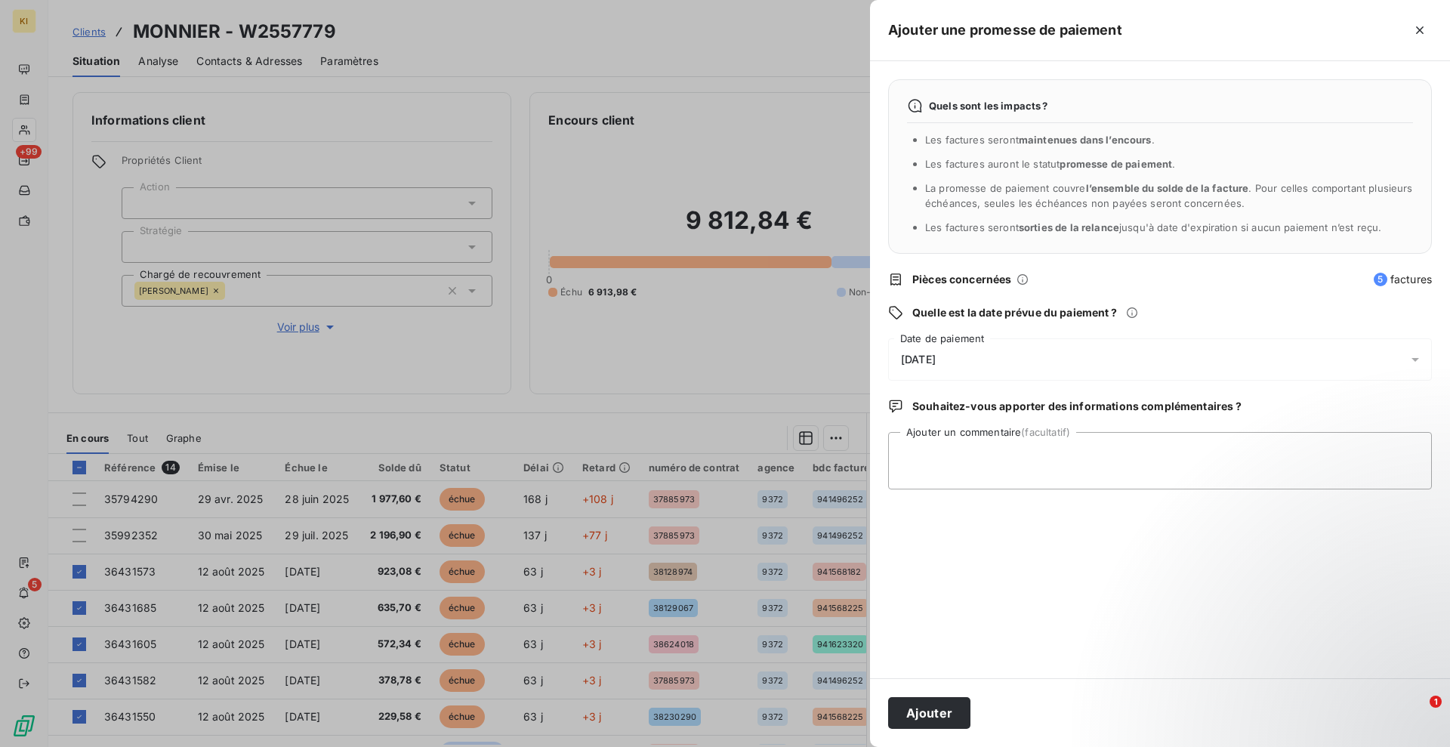
click at [925, 357] on span "[DATE]" at bounding box center [918, 359] width 35 height 12
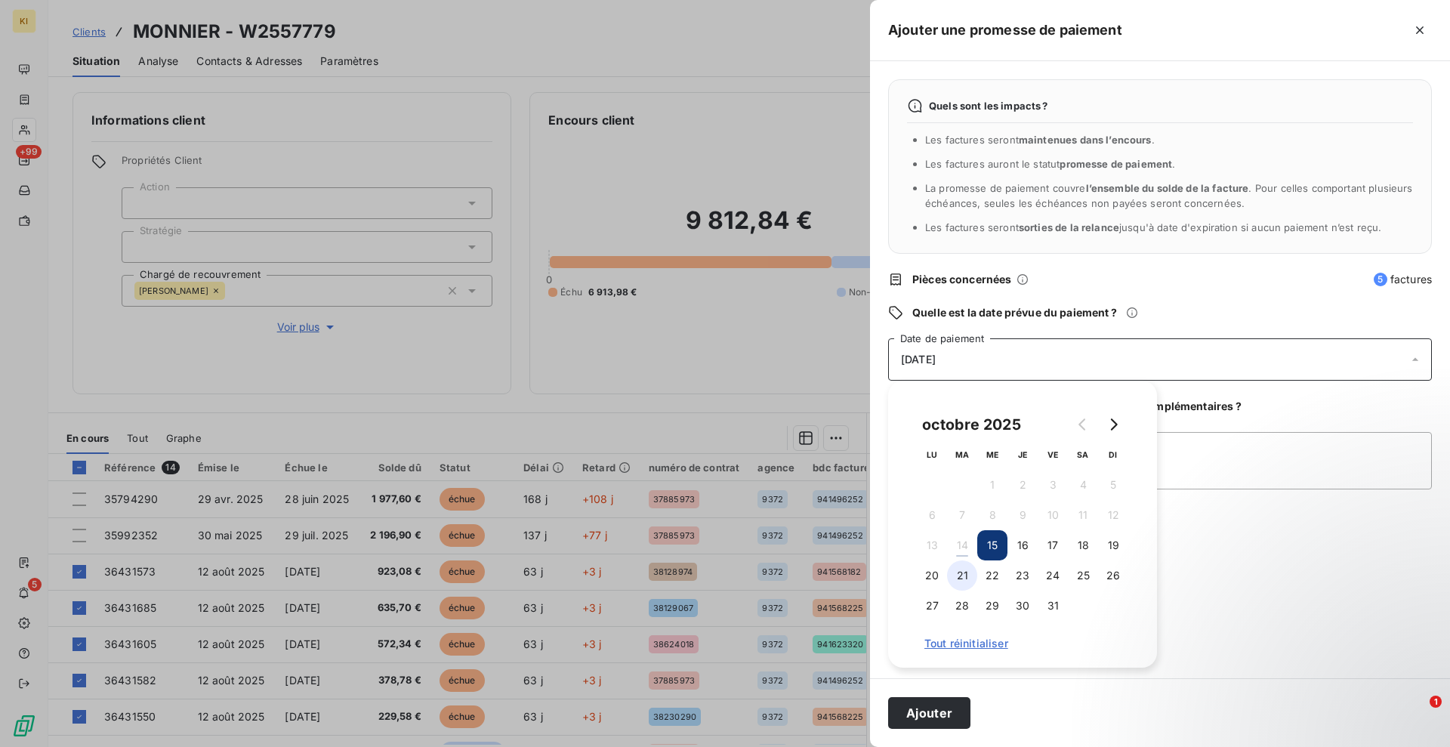
click at [962, 569] on button "21" at bounding box center [962, 575] width 30 height 30
click at [1210, 467] on textarea "Ajouter un commentaire (facultatif)" at bounding box center [1160, 460] width 544 height 57
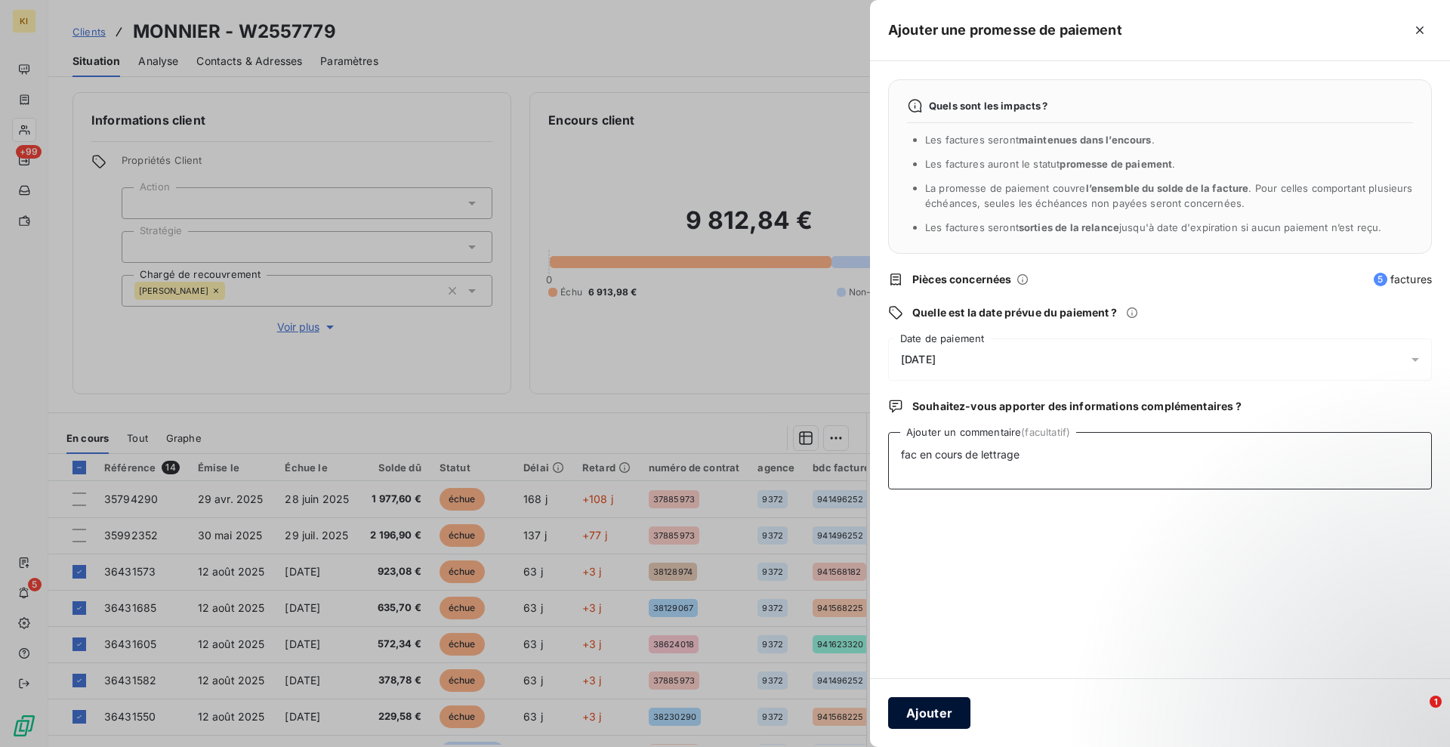
type textarea "fac en cours de lettrage"
click at [930, 713] on button "Ajouter" at bounding box center [929, 713] width 82 height 32
